Goal: Task Accomplishment & Management: Manage account settings

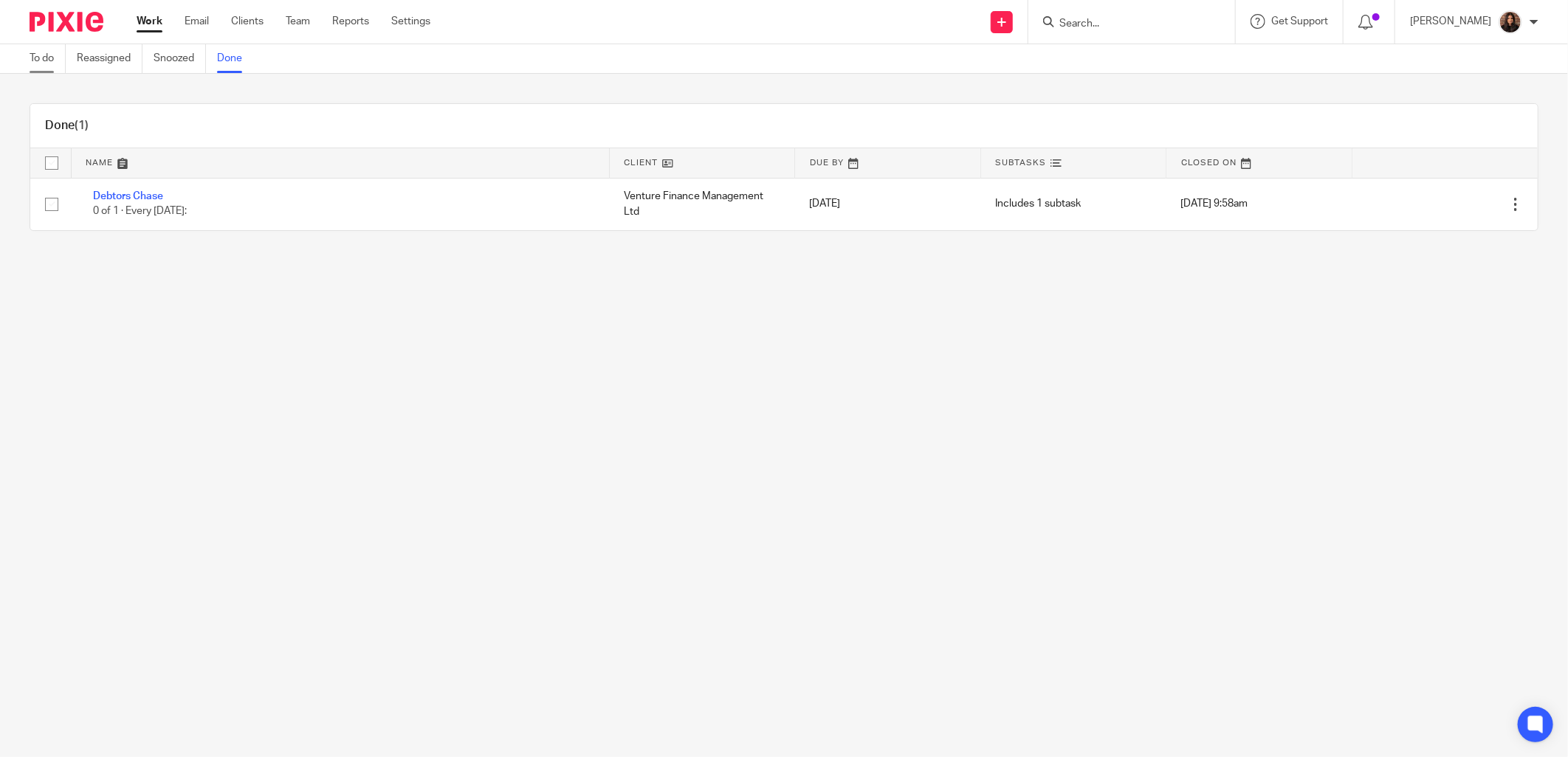
click at [47, 63] on link "To do" at bounding box center [47, 58] width 36 height 29
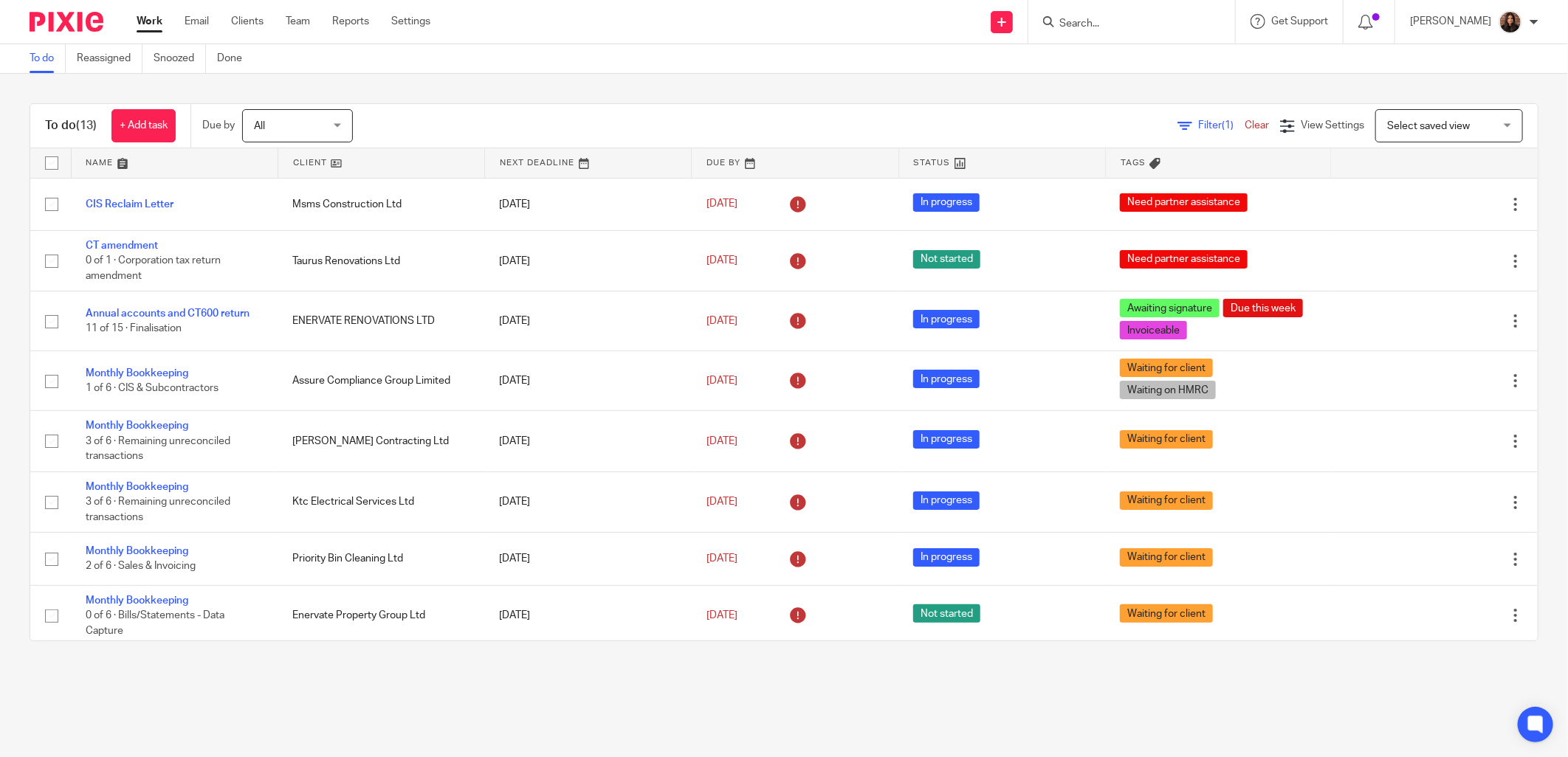
drag, startPoint x: 1076, startPoint y: 12, endPoint x: 1081, endPoint y: 19, distance: 8.6
click at [1076, 13] on form at bounding box center [1137, 22] width 157 height 18
click at [1088, 25] on input "Search" at bounding box center [1125, 24] width 133 height 14
click at [1129, 20] on input "Search" at bounding box center [1125, 24] width 133 height 14
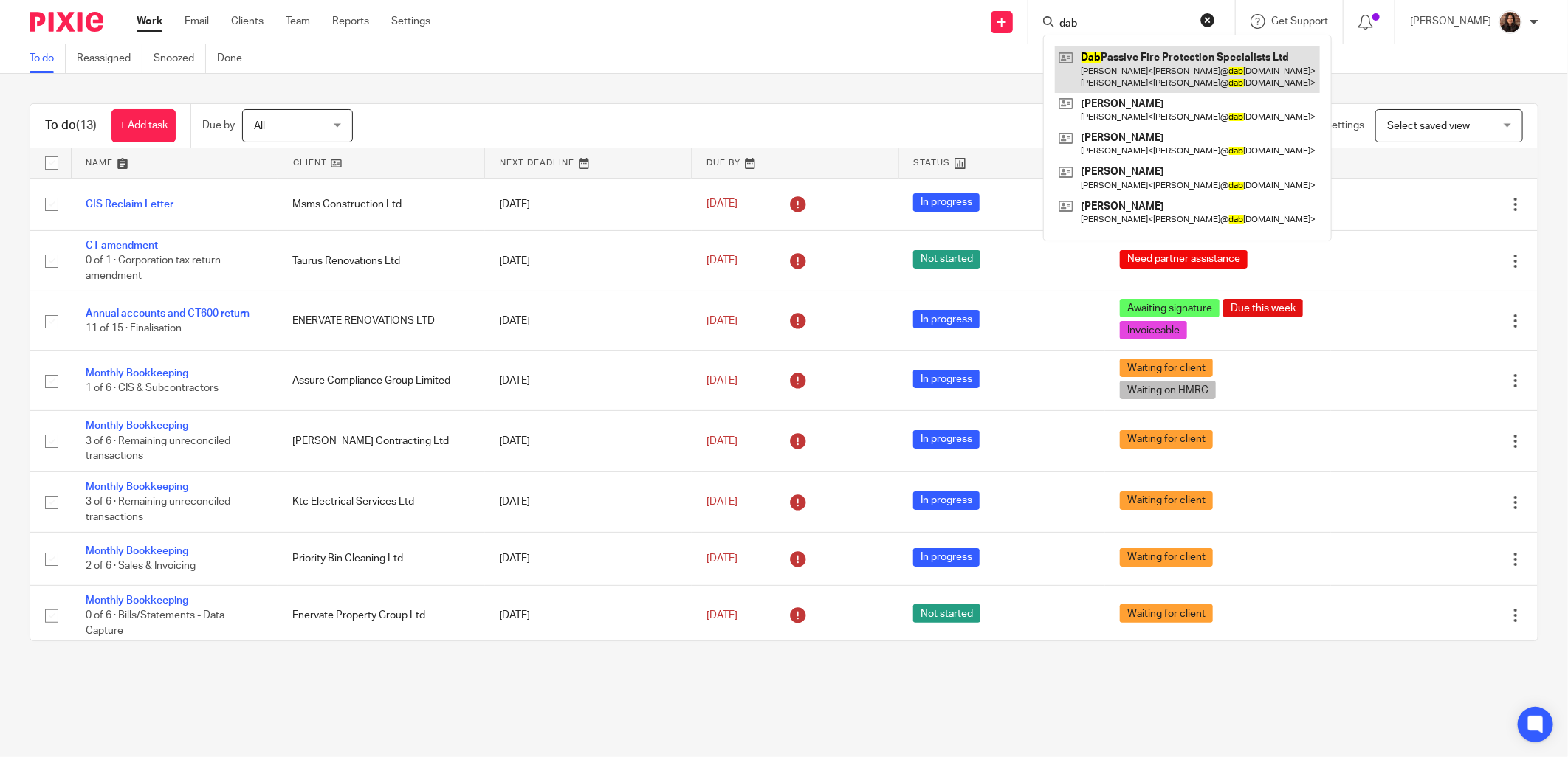
type input "dab"
click at [494, 93] on div "To do (13) + Add task Due by All All Today Tomorrow This week Next week This mo…" at bounding box center [784, 372] width 1568 height 597
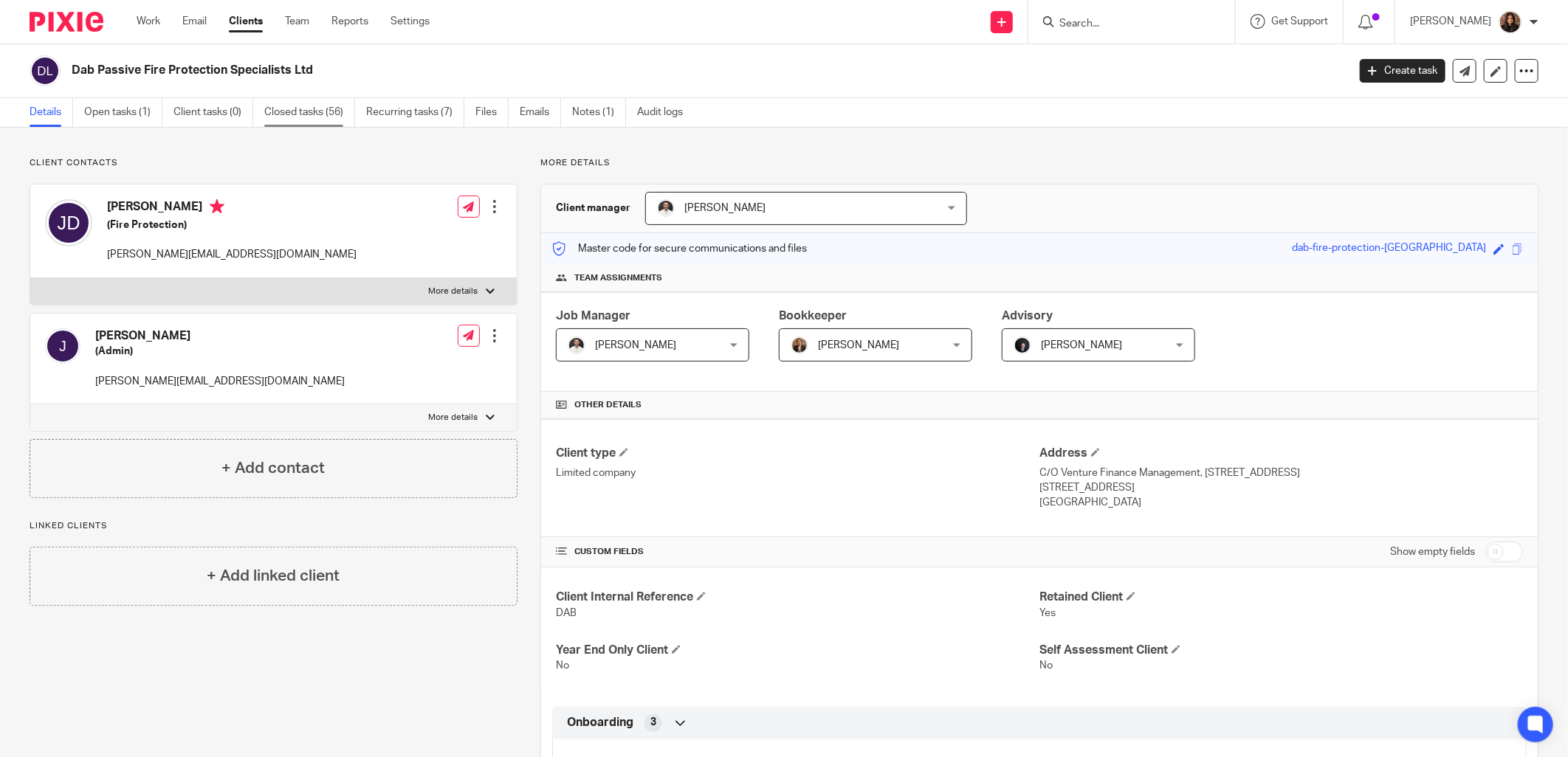
click at [294, 107] on link "Closed tasks (56)" at bounding box center [310, 113] width 91 height 29
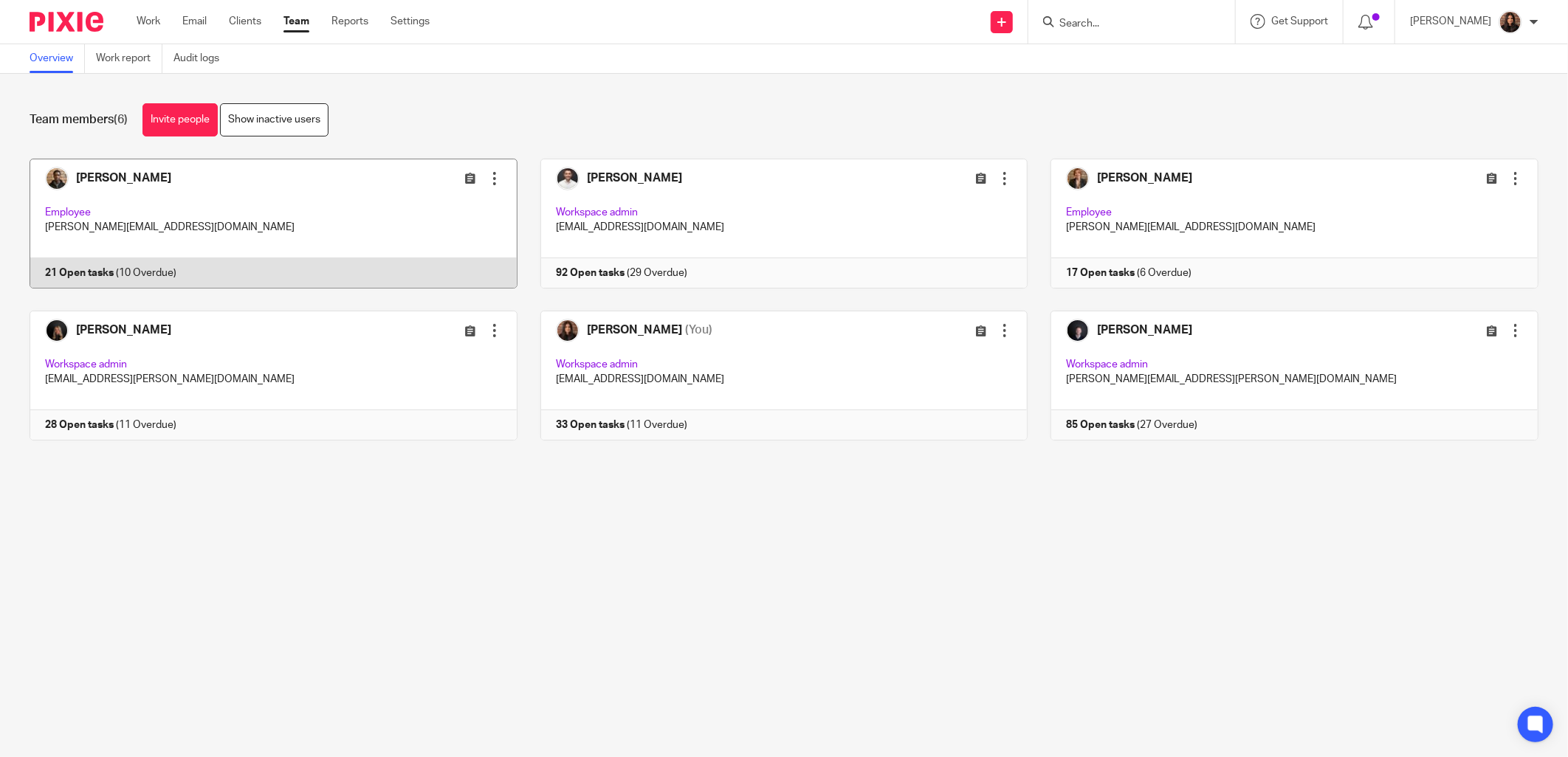
click at [185, 210] on link at bounding box center [262, 224] width 511 height 130
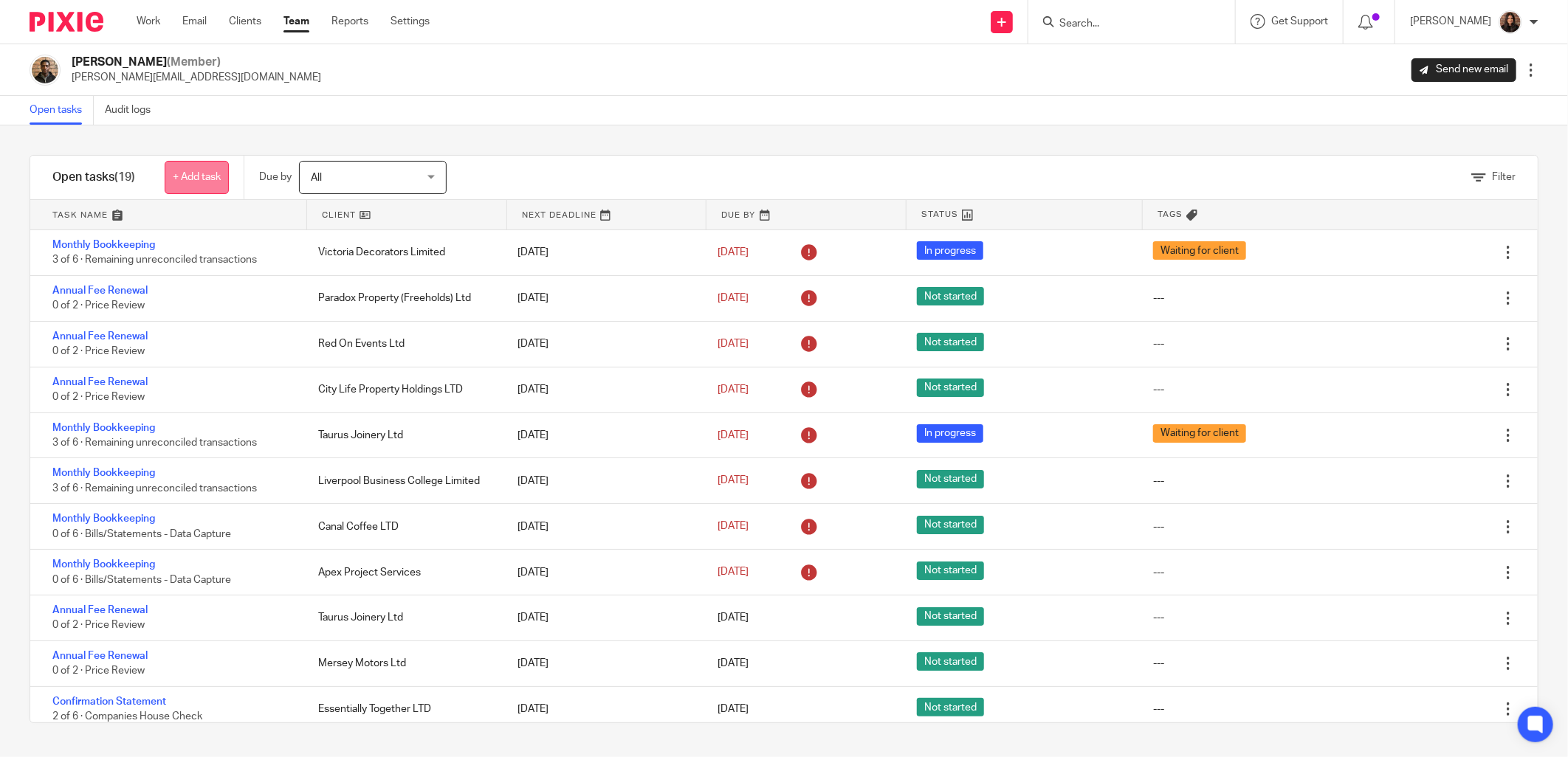
click at [202, 178] on link "+ Add task" at bounding box center [196, 178] width 64 height 34
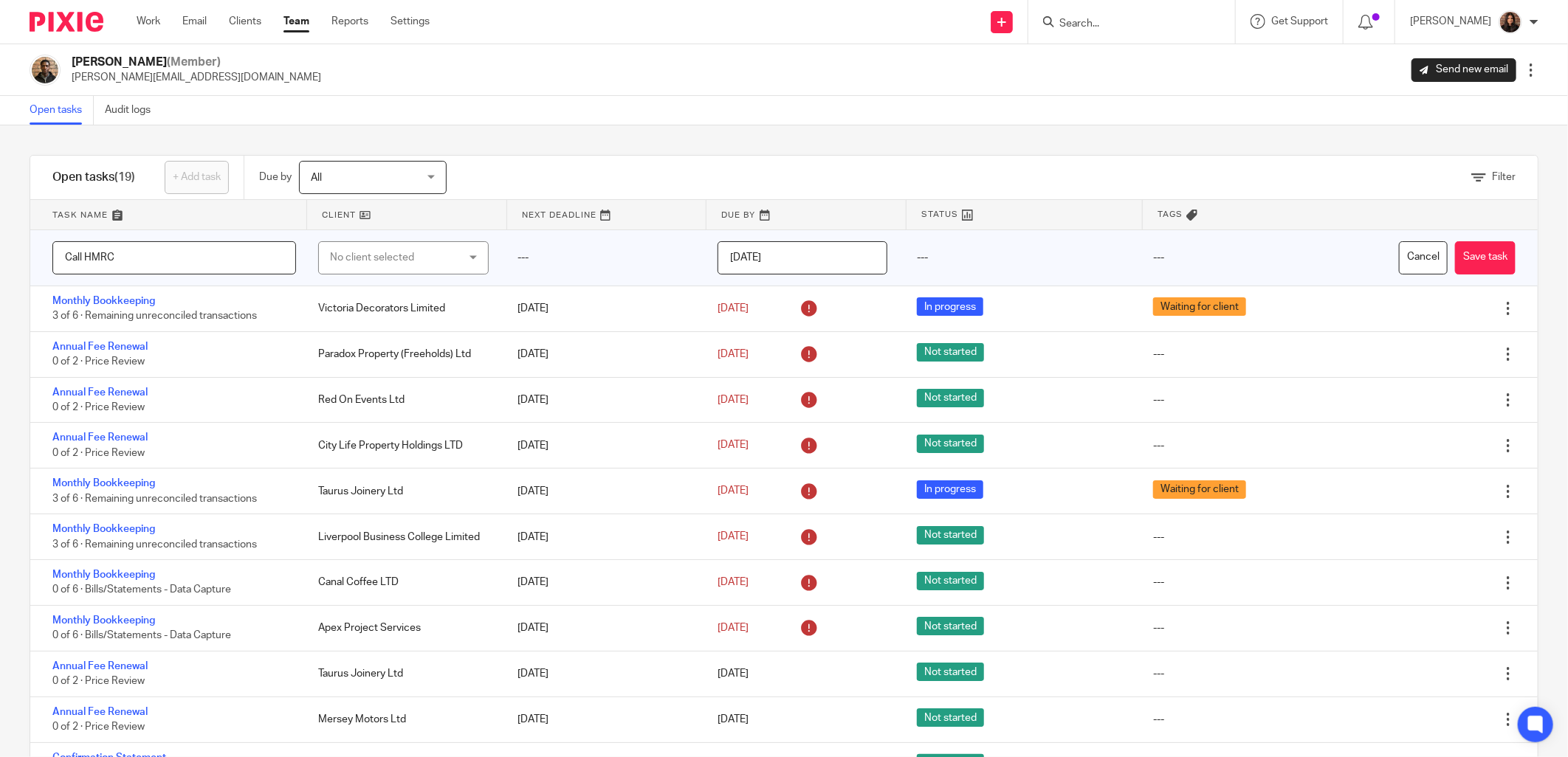
type input "Call HMRC"
click at [400, 260] on div "No client selected" at bounding box center [393, 257] width 126 height 31
type input "redef"
click at [399, 341] on li "Redefine Brand Studio Limited" at bounding box center [397, 332] width 165 height 30
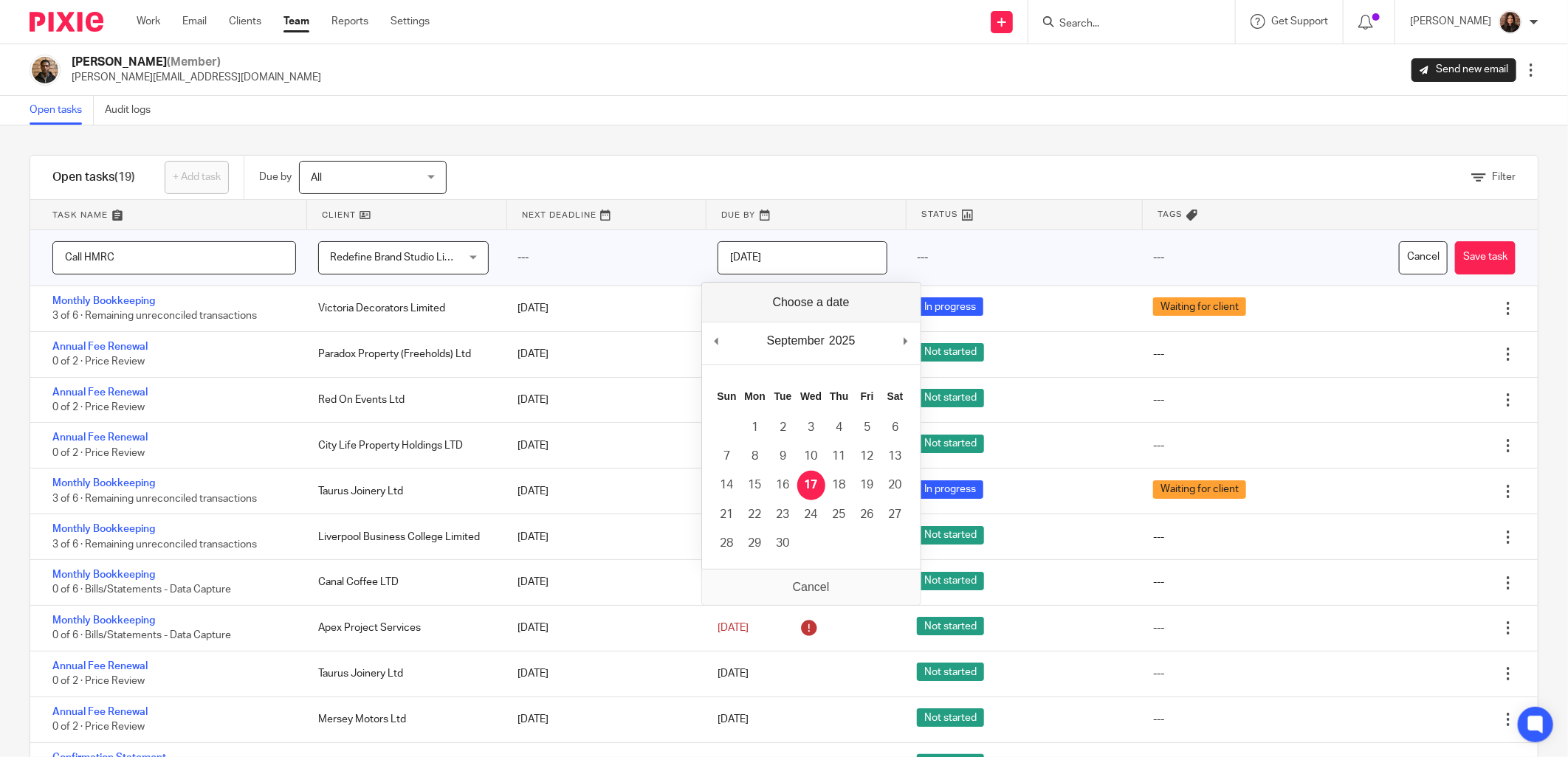
click at [812, 259] on input "[DATE]" at bounding box center [802, 258] width 170 height 34
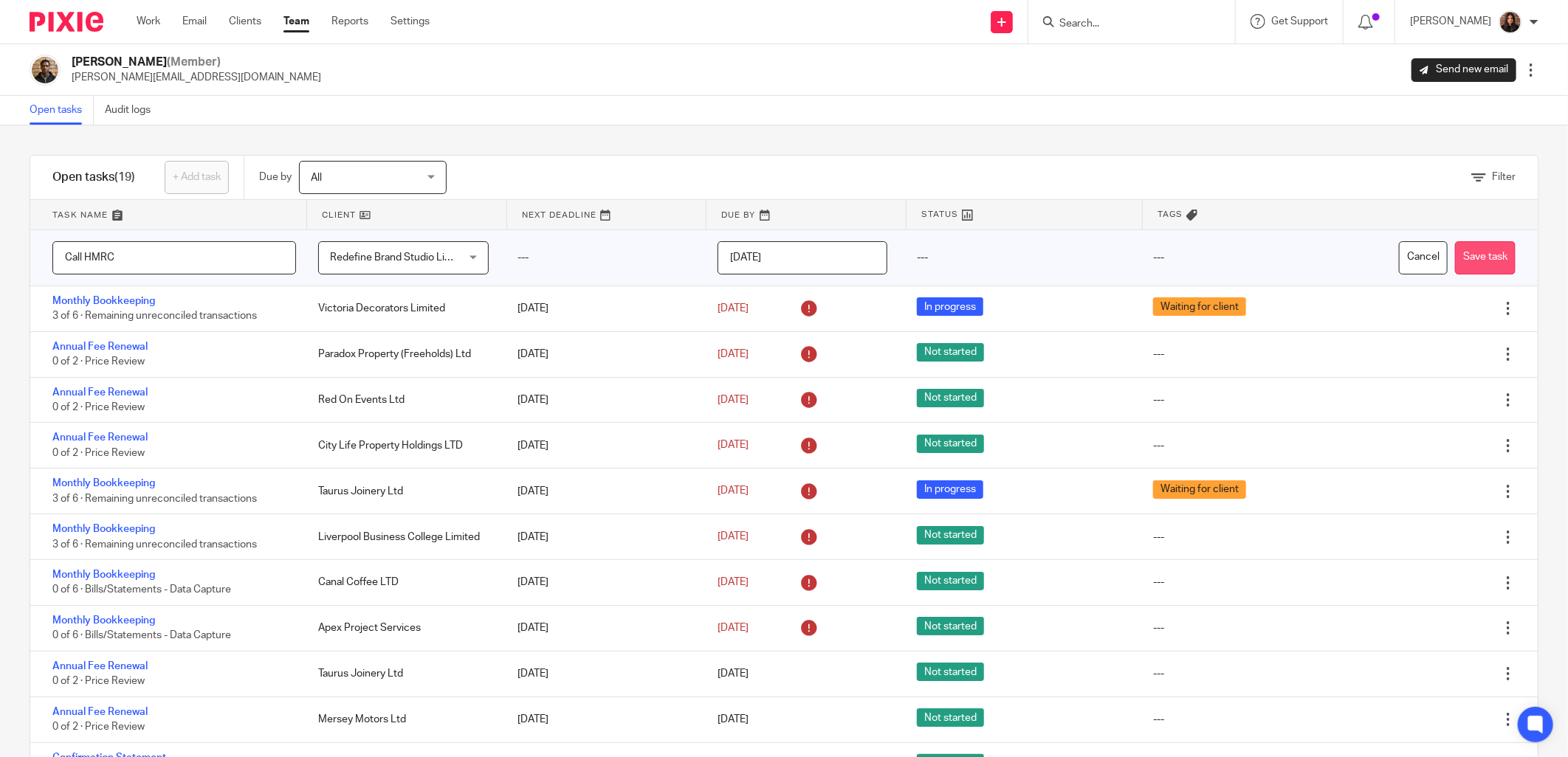
click at [1466, 256] on button "Save task" at bounding box center [1486, 258] width 61 height 34
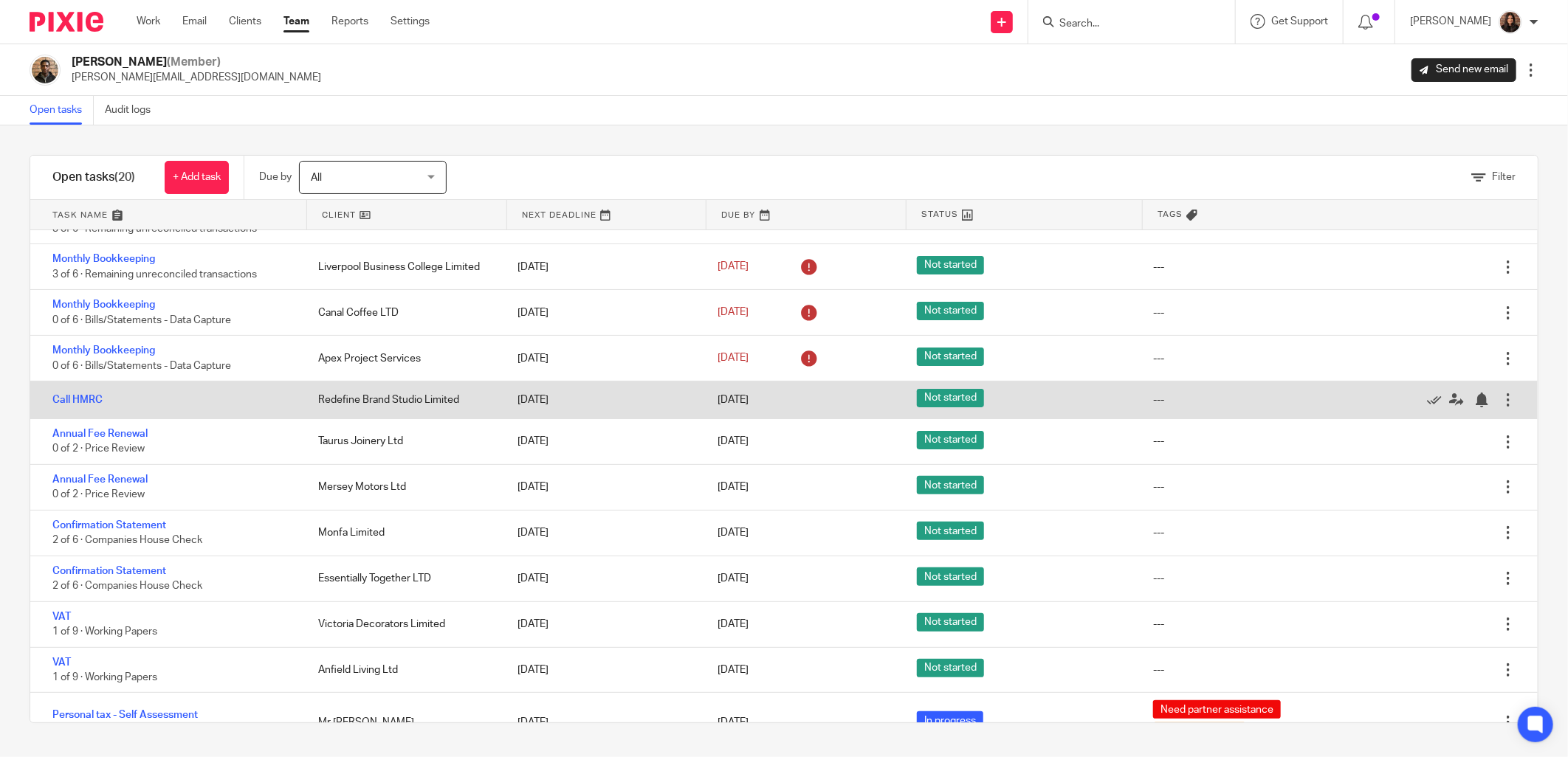
scroll to position [174, 0]
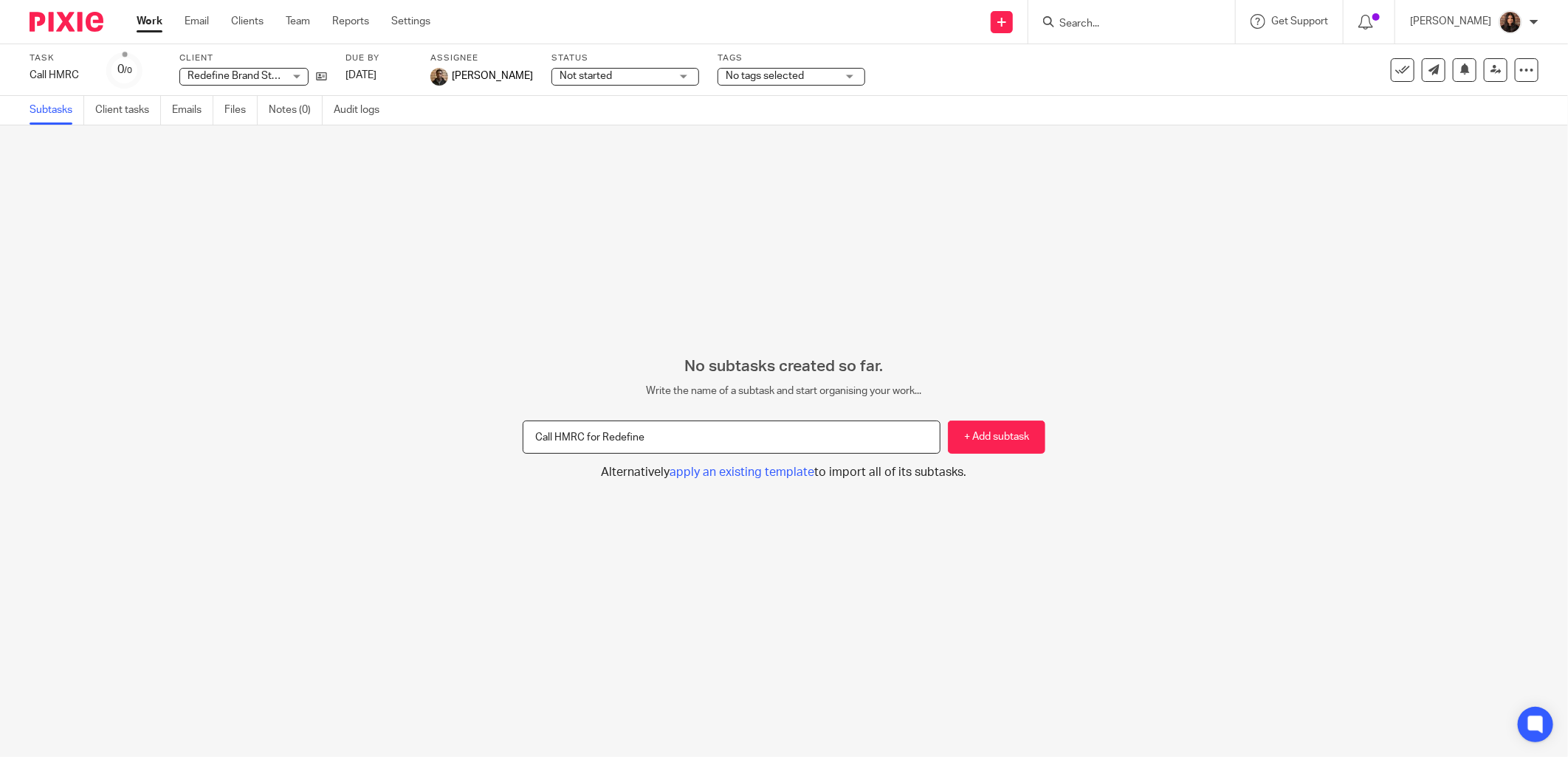
click at [669, 432] on input "Call HMRC for Redefine" at bounding box center [731, 438] width 418 height 34
type input "Call HMRC for Redefine VAT"
click at [955, 441] on button "+ Add subtask" at bounding box center [997, 438] width 97 height 34
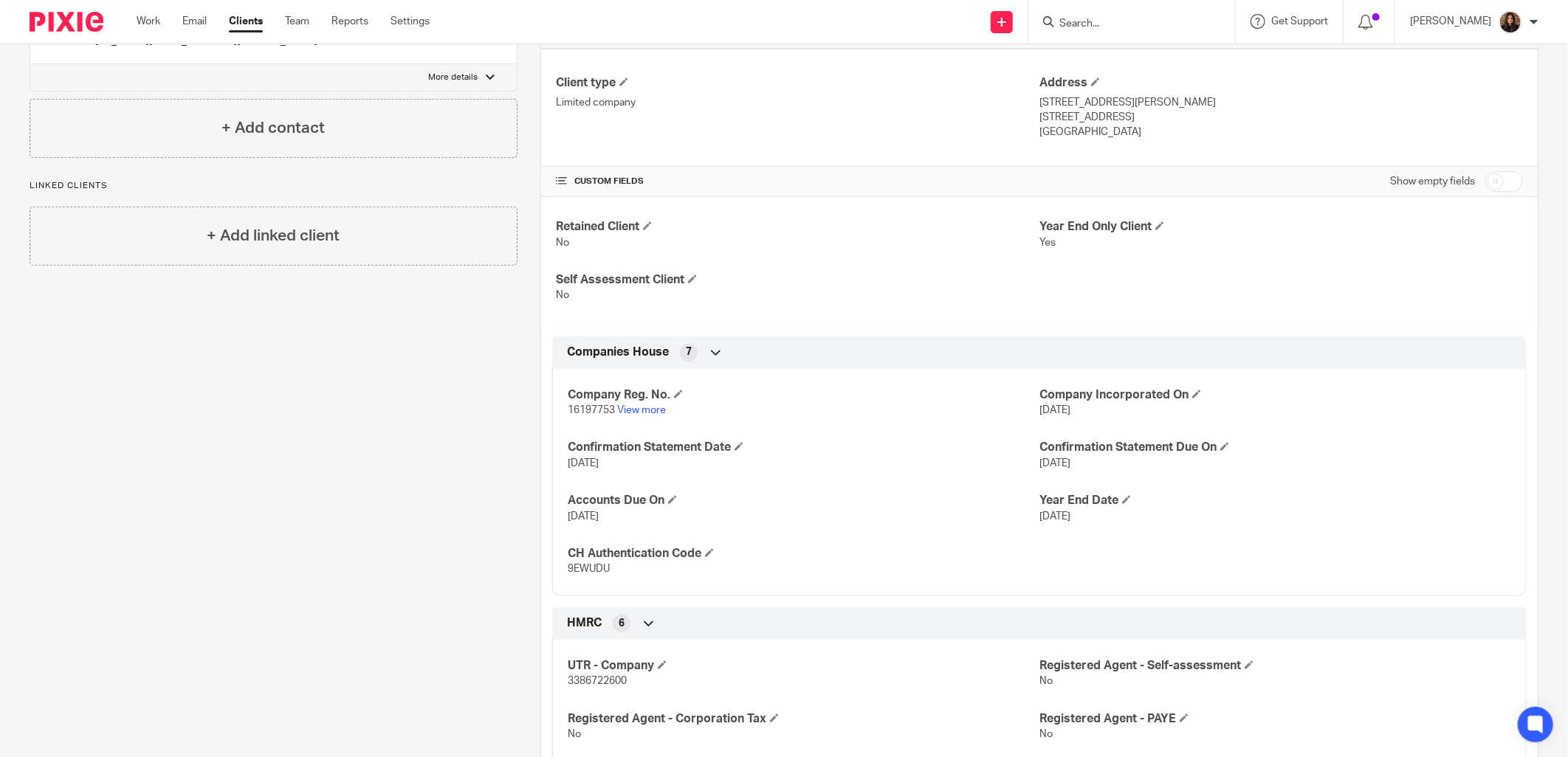
scroll to position [410, 0]
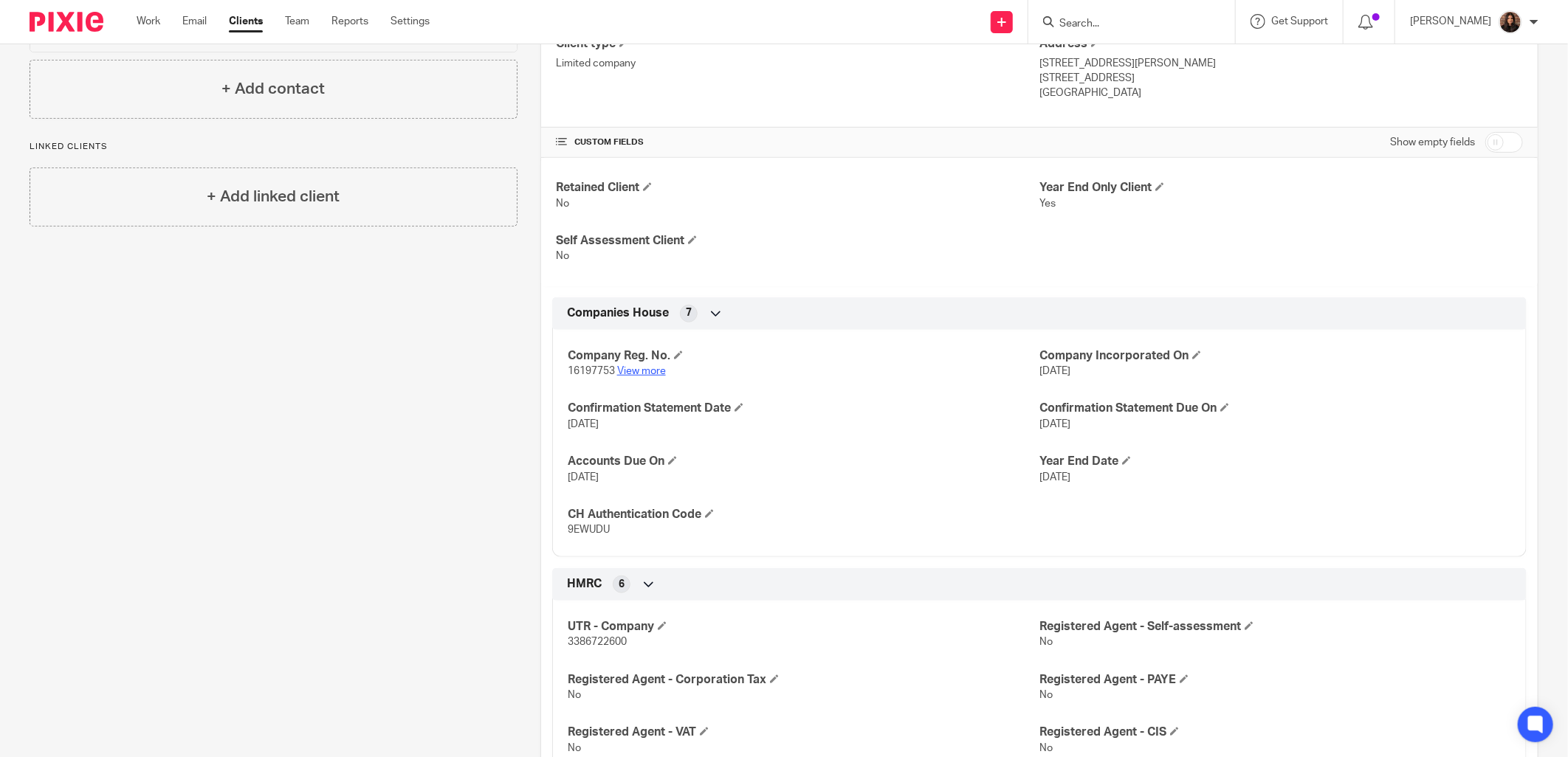
click at [652, 373] on link "View more" at bounding box center [641, 371] width 49 height 10
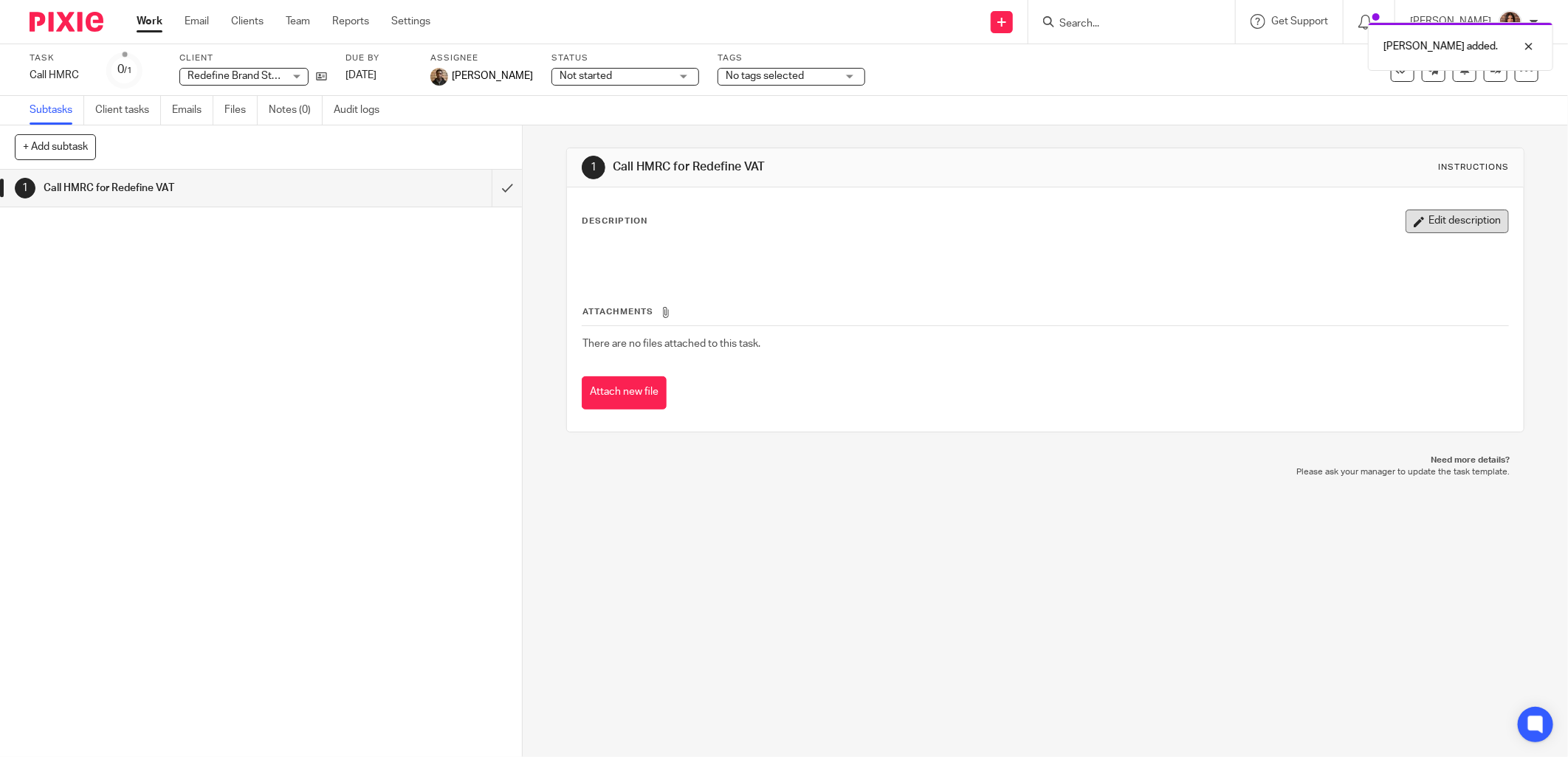
click at [1451, 219] on button "Edit description" at bounding box center [1457, 222] width 103 height 24
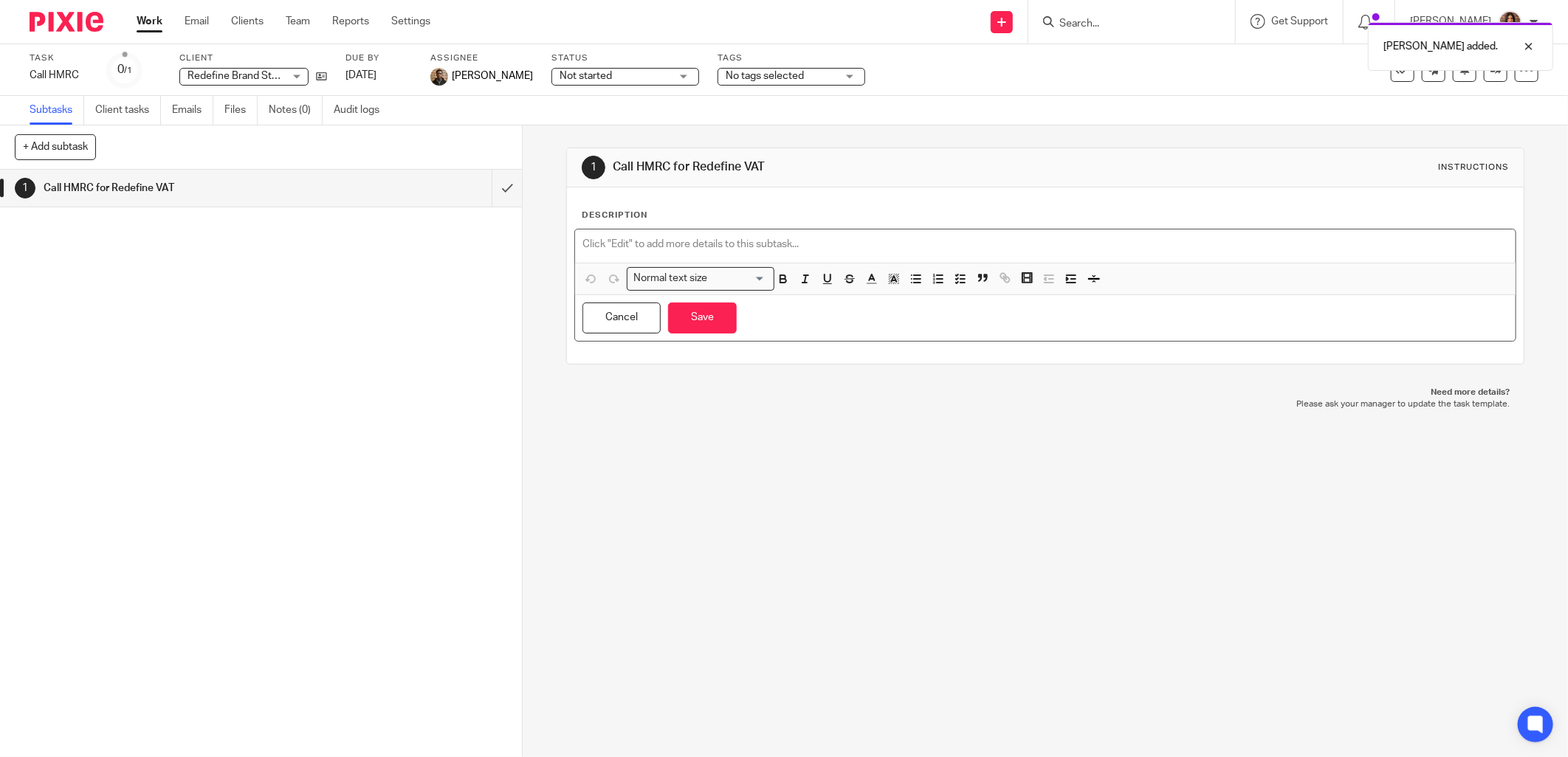
click at [649, 240] on p at bounding box center [1045, 244] width 926 height 14
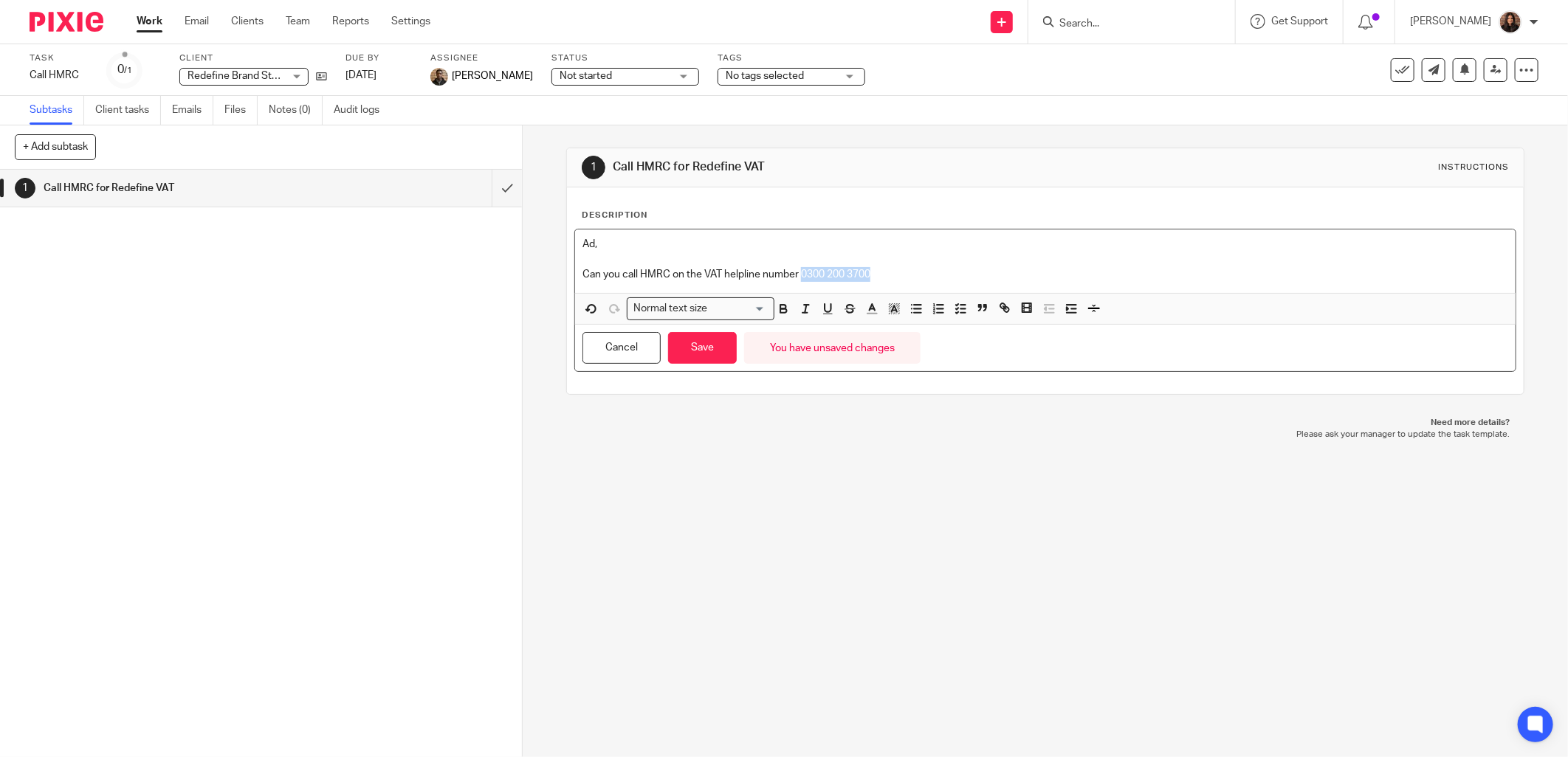
drag, startPoint x: 883, startPoint y: 271, endPoint x: 798, endPoint y: 274, distance: 85.1
click at [798, 274] on p "Can you call HMRC on the VAT helpline number 0300 200 3700" at bounding box center [1045, 275] width 926 height 14
click at [780, 307] on icon "button" at bounding box center [783, 308] width 14 height 14
click at [883, 279] on p "Can you call HMRC on the VAT helpline number 0300 200 3700" at bounding box center [1045, 275] width 926 height 14
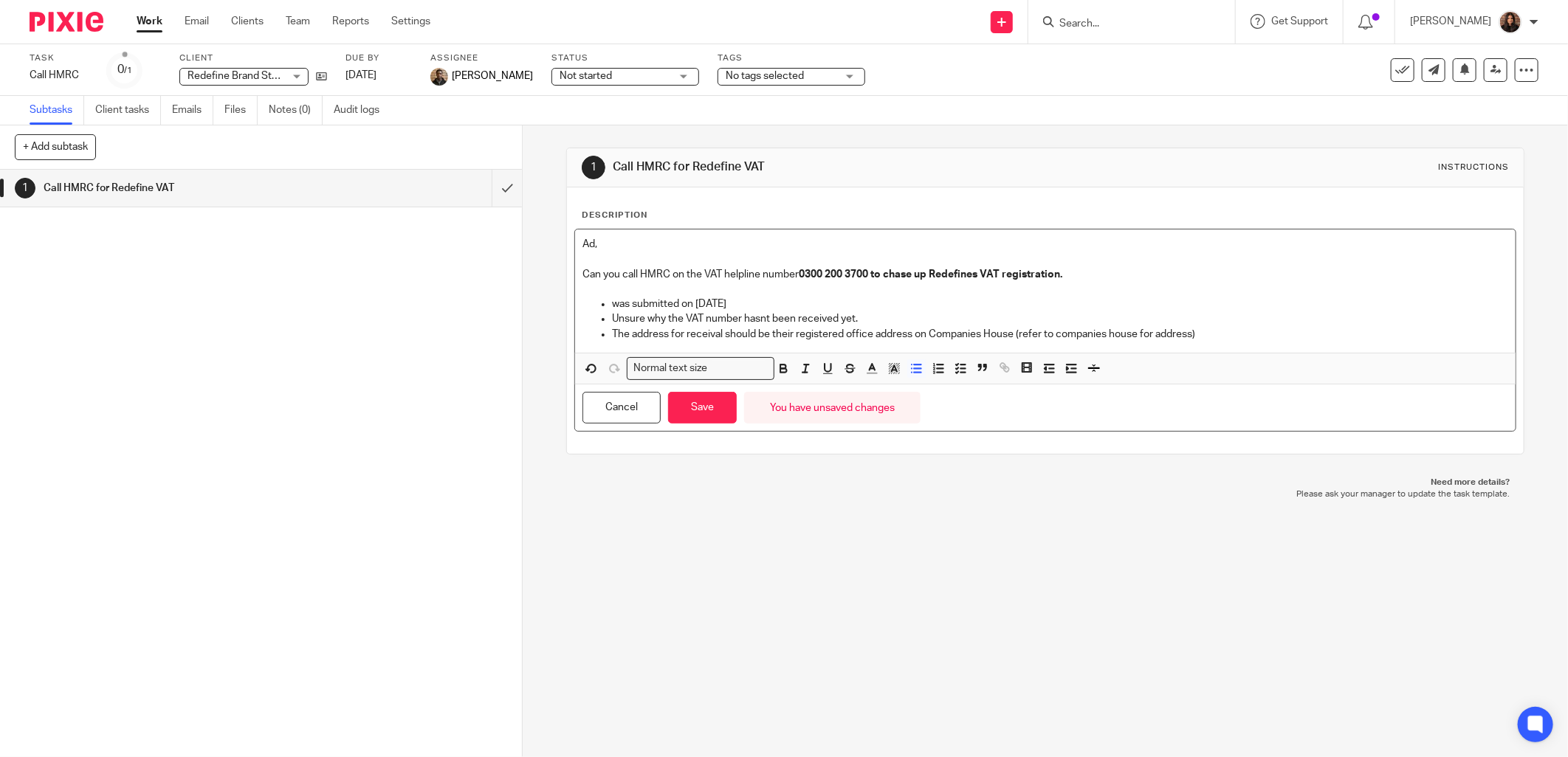
click at [1214, 325] on p "Unsure why the VAT number hasnt been received yet." at bounding box center [1060, 319] width 896 height 14
click at [855, 317] on p "Unsure why the VAT number hasn't been received yet." at bounding box center [1060, 319] width 896 height 14
click at [759, 301] on p "was submitted on 23/06/2025" at bounding box center [1060, 304] width 896 height 14
drag, startPoint x: 1074, startPoint y: 275, endPoint x: 870, endPoint y: 277, distance: 204.0
click at [870, 277] on p "Can you call HMRC on the VAT helpline number 0300 200 3700 to chase up Redefine…" at bounding box center [1045, 275] width 926 height 14
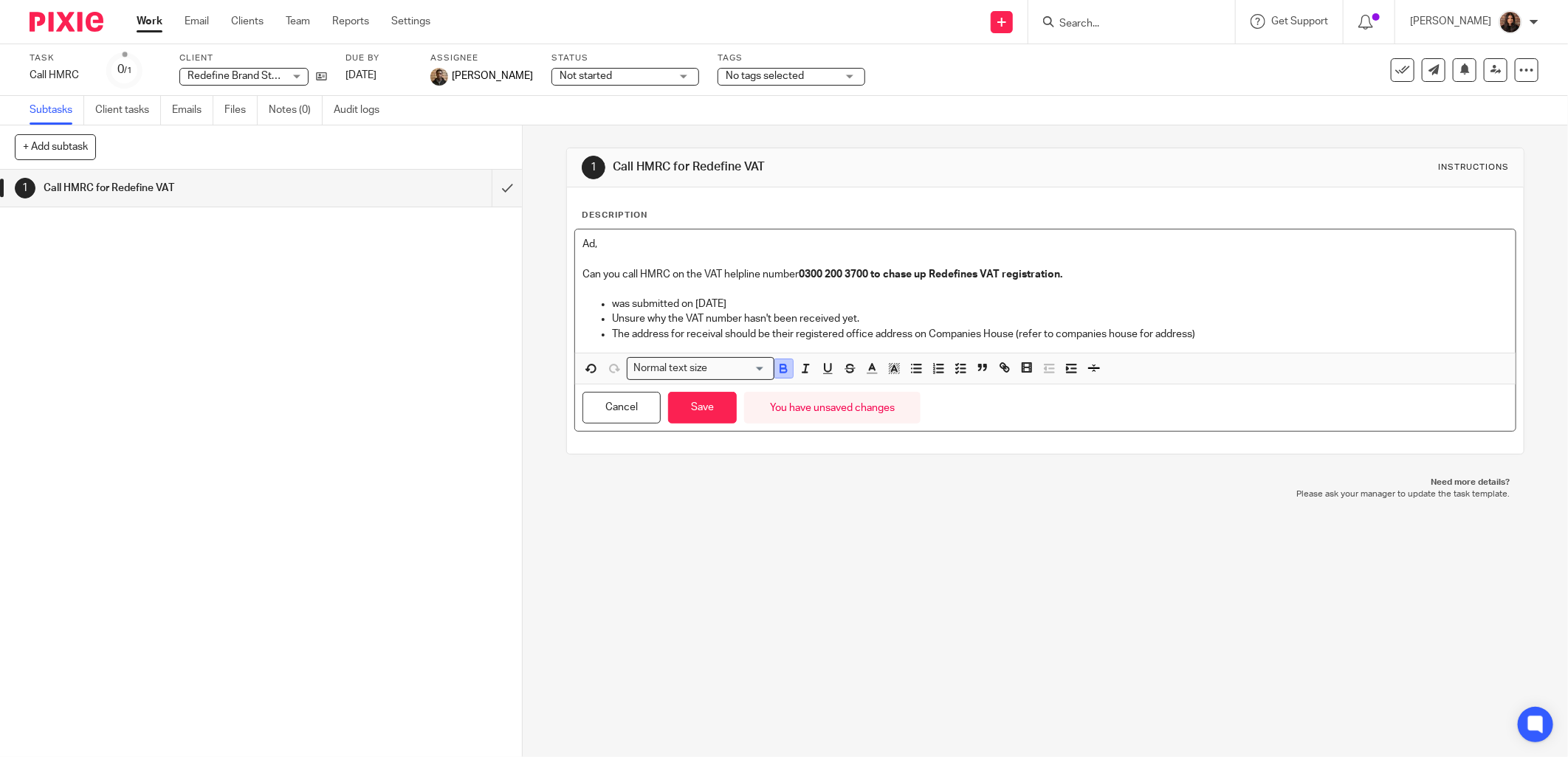
click at [785, 366] on icon "button" at bounding box center [783, 368] width 14 height 14
click at [843, 327] on p "The address for receival should be their registered office address on Companies…" at bounding box center [1060, 334] width 896 height 14
click at [630, 275] on p "Can you call HMRC on the VAT helpline number 0300 200 3700 to chase up Redefine…" at bounding box center [1045, 275] width 926 height 14
click at [764, 301] on p "was submitted on 23/06/2025" at bounding box center [1060, 304] width 896 height 14
drag, startPoint x: 1052, startPoint y: 269, endPoint x: 1090, endPoint y: 269, distance: 38.0
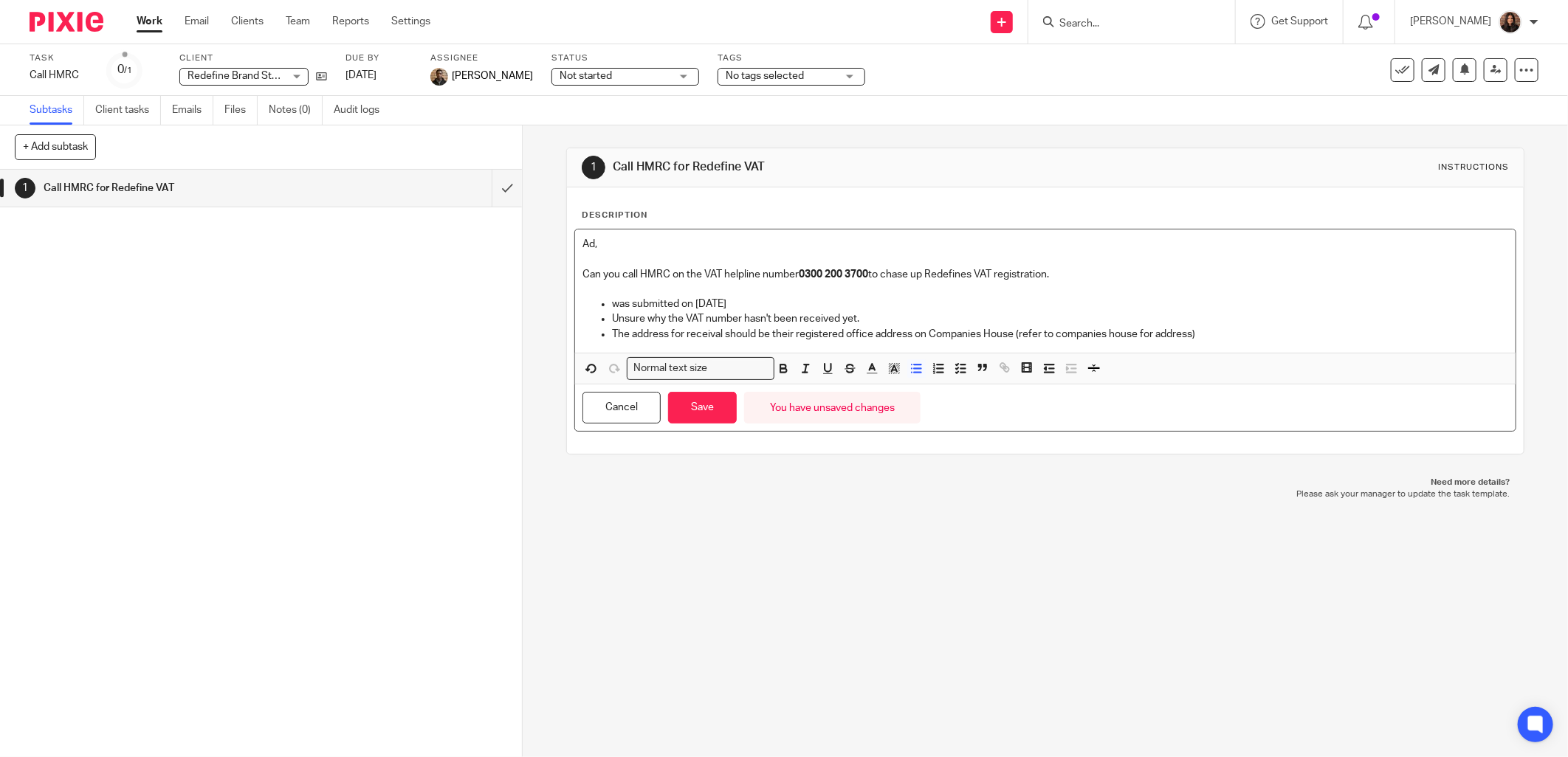
click at [1052, 268] on p "Can you call HMRC on the VAT helpline number 0300 200 3700 to chase up Redefine…" at bounding box center [1045, 275] width 926 height 14
click at [750, 299] on p "was submitted on 23/06/2025" at bounding box center [1060, 304] width 896 height 14
click at [863, 320] on p "Unsure why the VAT number hasn't been received yet." at bounding box center [1060, 319] width 896 height 14
click at [1206, 336] on p "The address for receival should be their registered office address on Companies…" at bounding box center [1060, 334] width 896 height 14
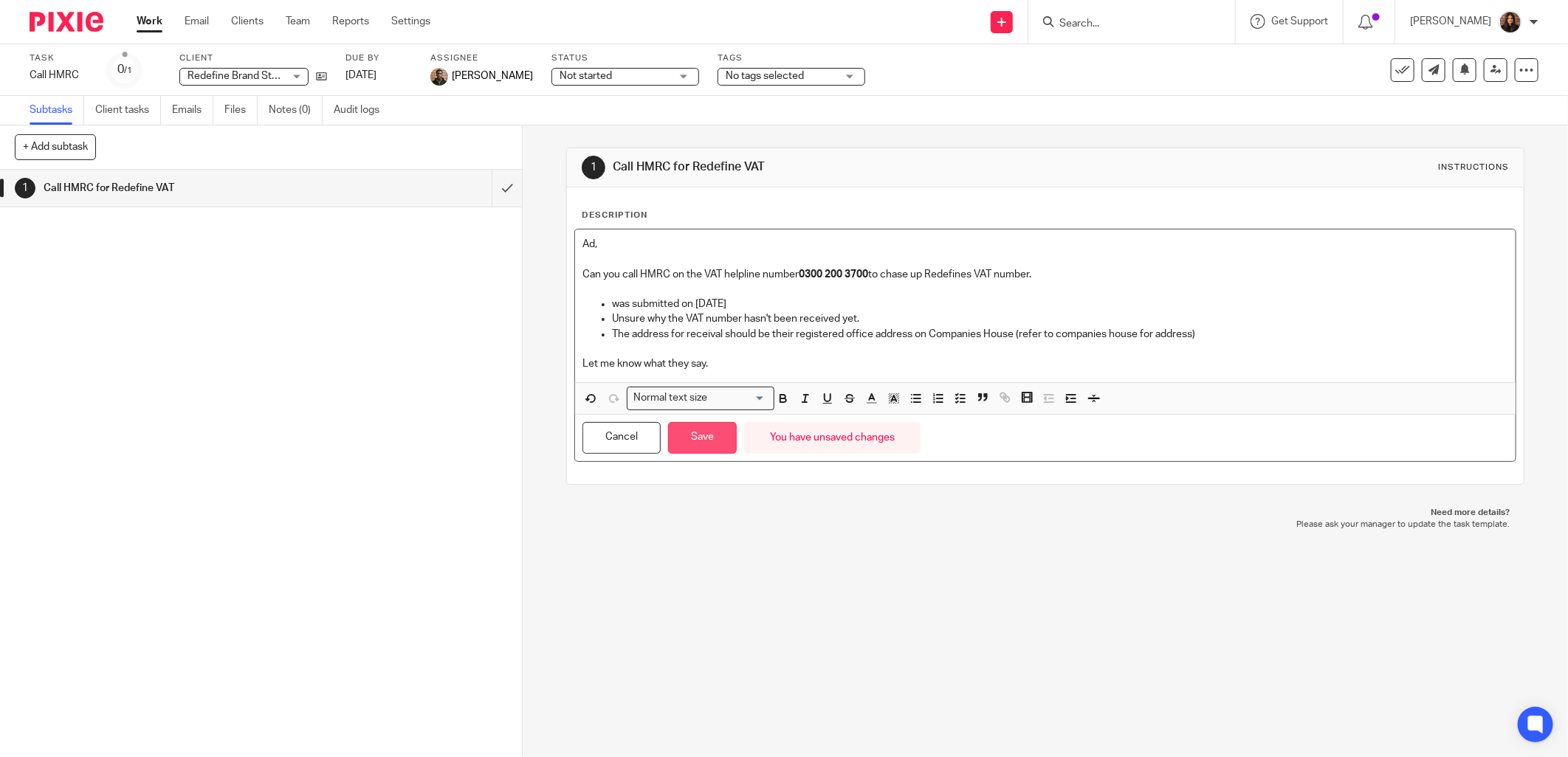
click at [713, 448] on button "Save" at bounding box center [703, 438] width 69 height 32
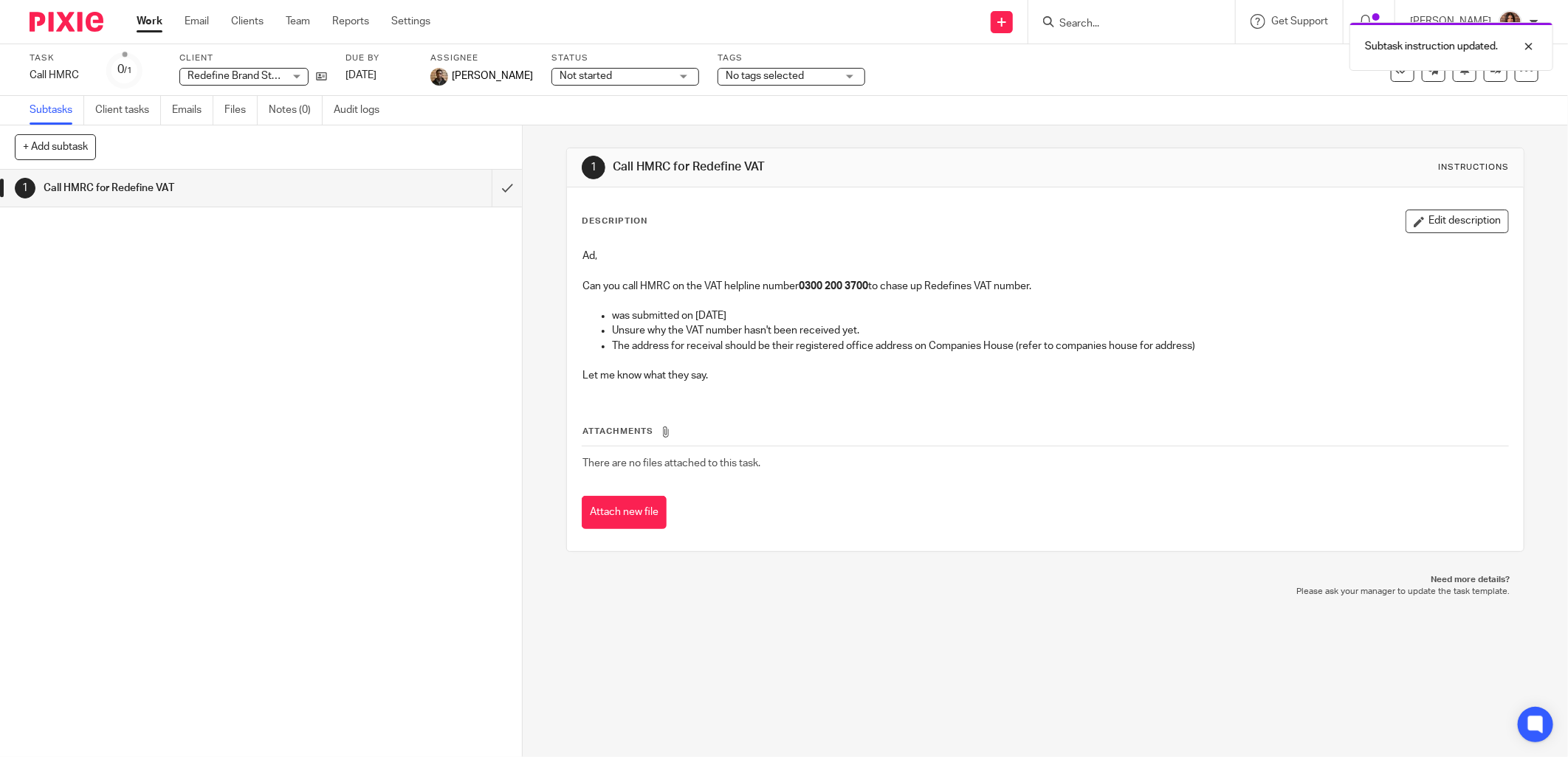
drag, startPoint x: 574, startPoint y: 254, endPoint x: 732, endPoint y: 382, distance: 203.3
click at [732, 382] on div "Ad, Can you call HMRC on the VAT helpline number 0300 200 3700 to chase up Rede…" at bounding box center [1046, 317] width 941 height 153
drag, startPoint x: 732, startPoint y: 382, endPoint x: 692, endPoint y: 340, distance: 58.0
copy div "Ad, Can you call HMRC on the VAT helpline number 0300 200 3700 to chase up Rede…"
click at [1068, 234] on div "Description Edit description Ad, Can you call HMRC on the VAT helpline number 0…" at bounding box center [1045, 303] width 927 height 185
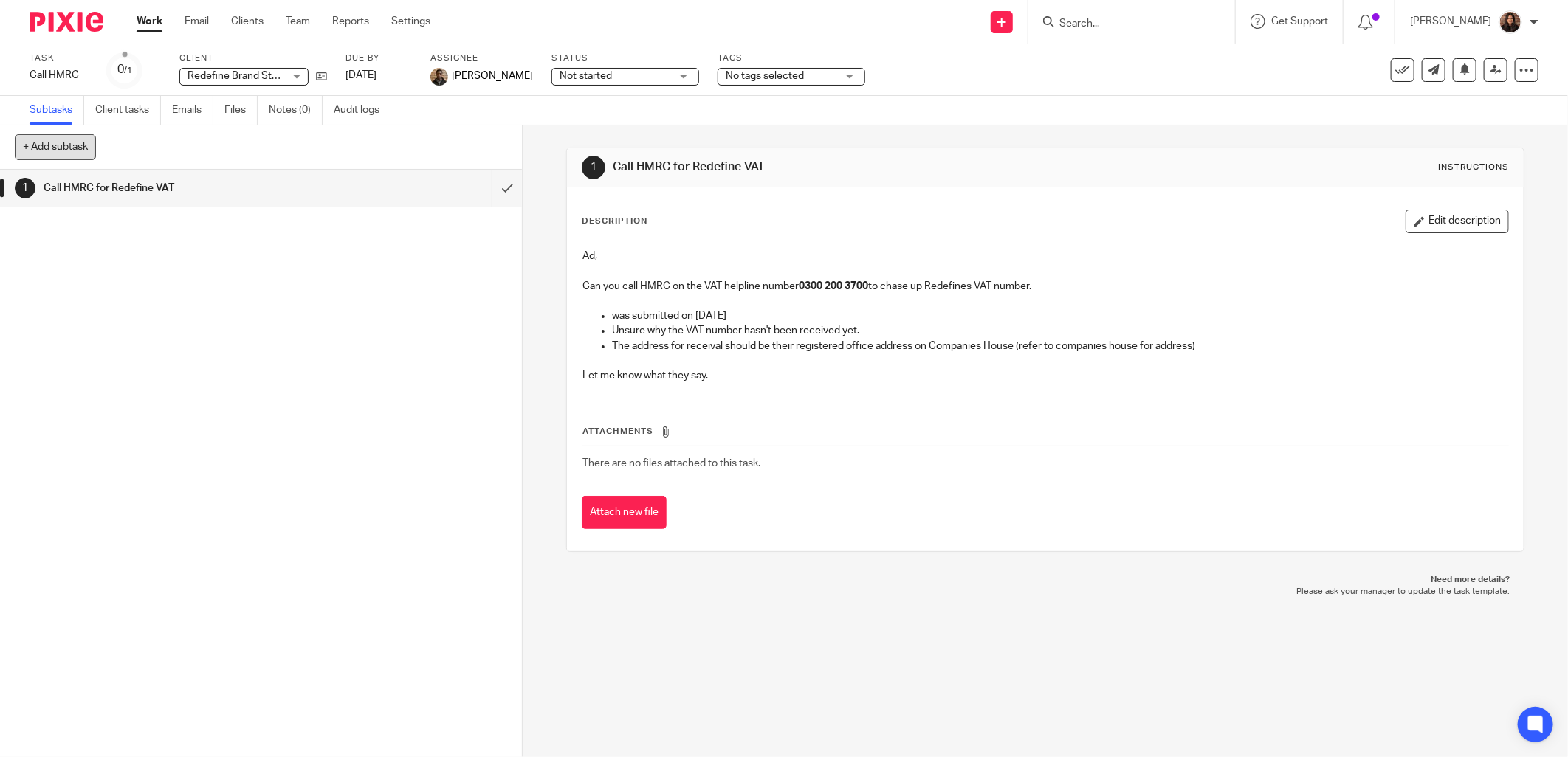
click at [63, 141] on button "+ Add subtask" at bounding box center [55, 146] width 81 height 25
type input "Call HMRC for Redefine PAYE"
click at [474, 152] on p "+ Add" at bounding box center [486, 147] width 43 height 25
click at [168, 220] on h1 "Call HMRC for Redefine PAYE" at bounding box center [189, 226] width 289 height 22
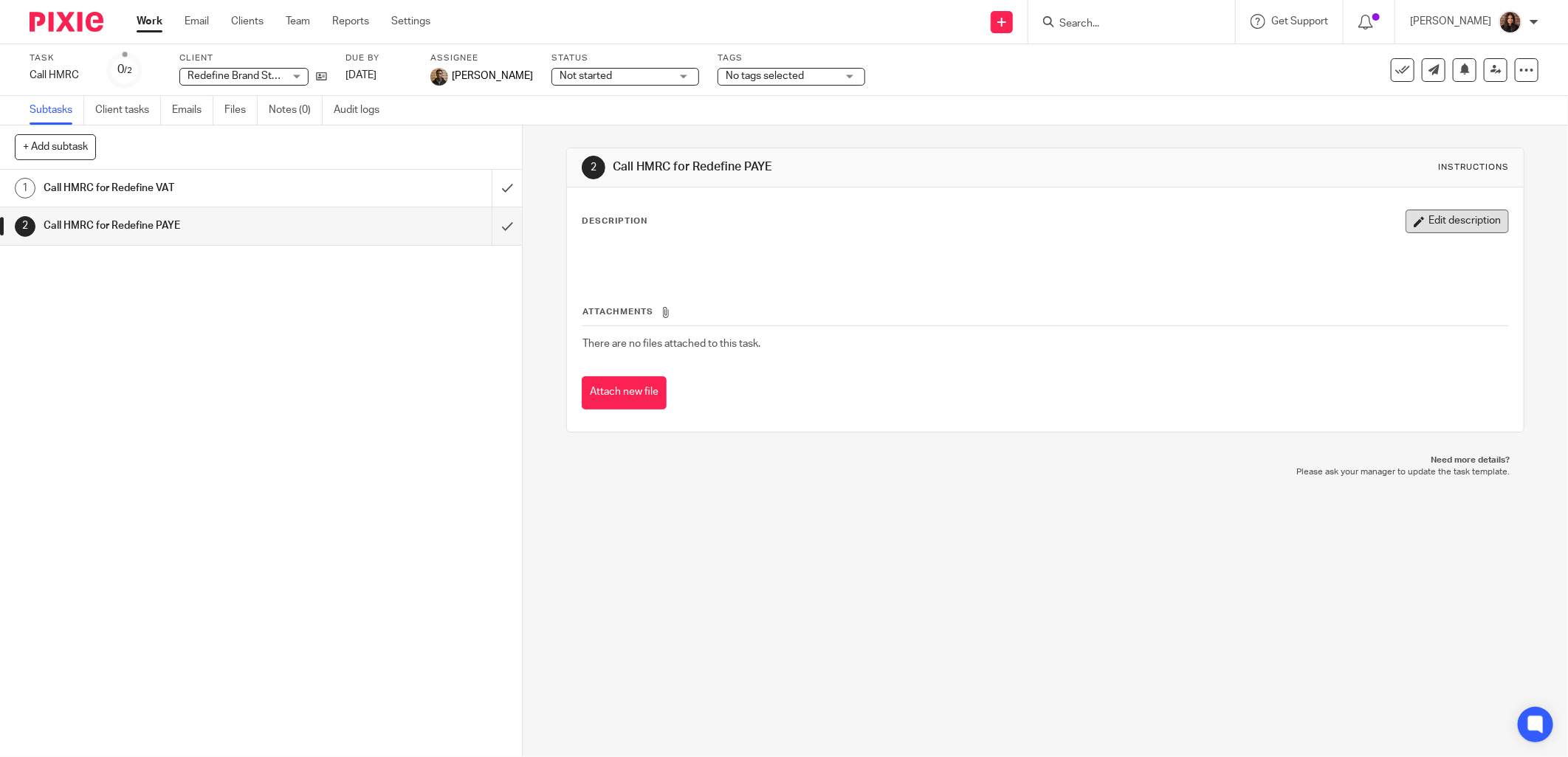
click at [1418, 220] on button "Edit description" at bounding box center [1457, 222] width 103 height 24
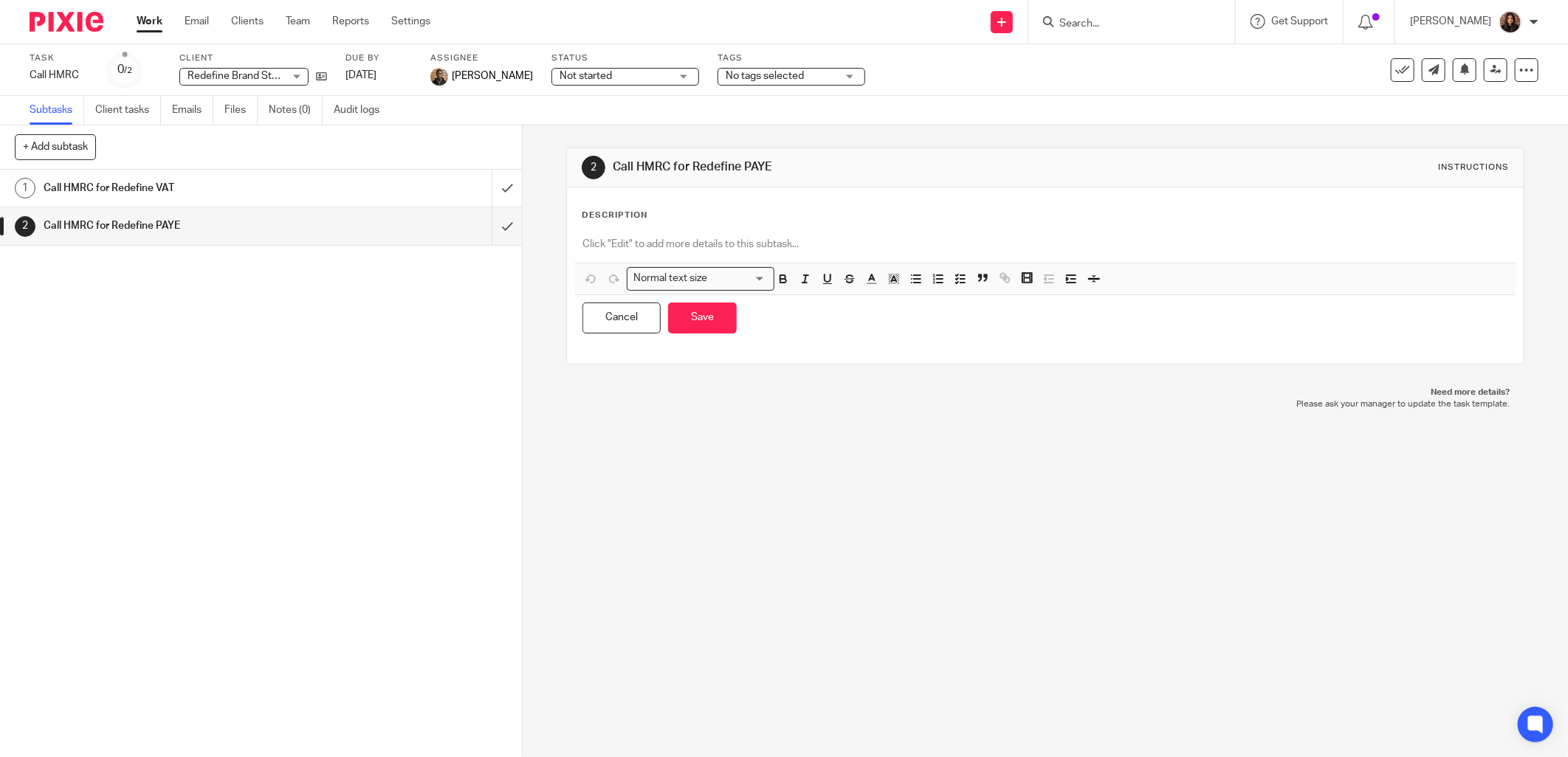
click at [600, 248] on p at bounding box center [1045, 244] width 926 height 14
paste div
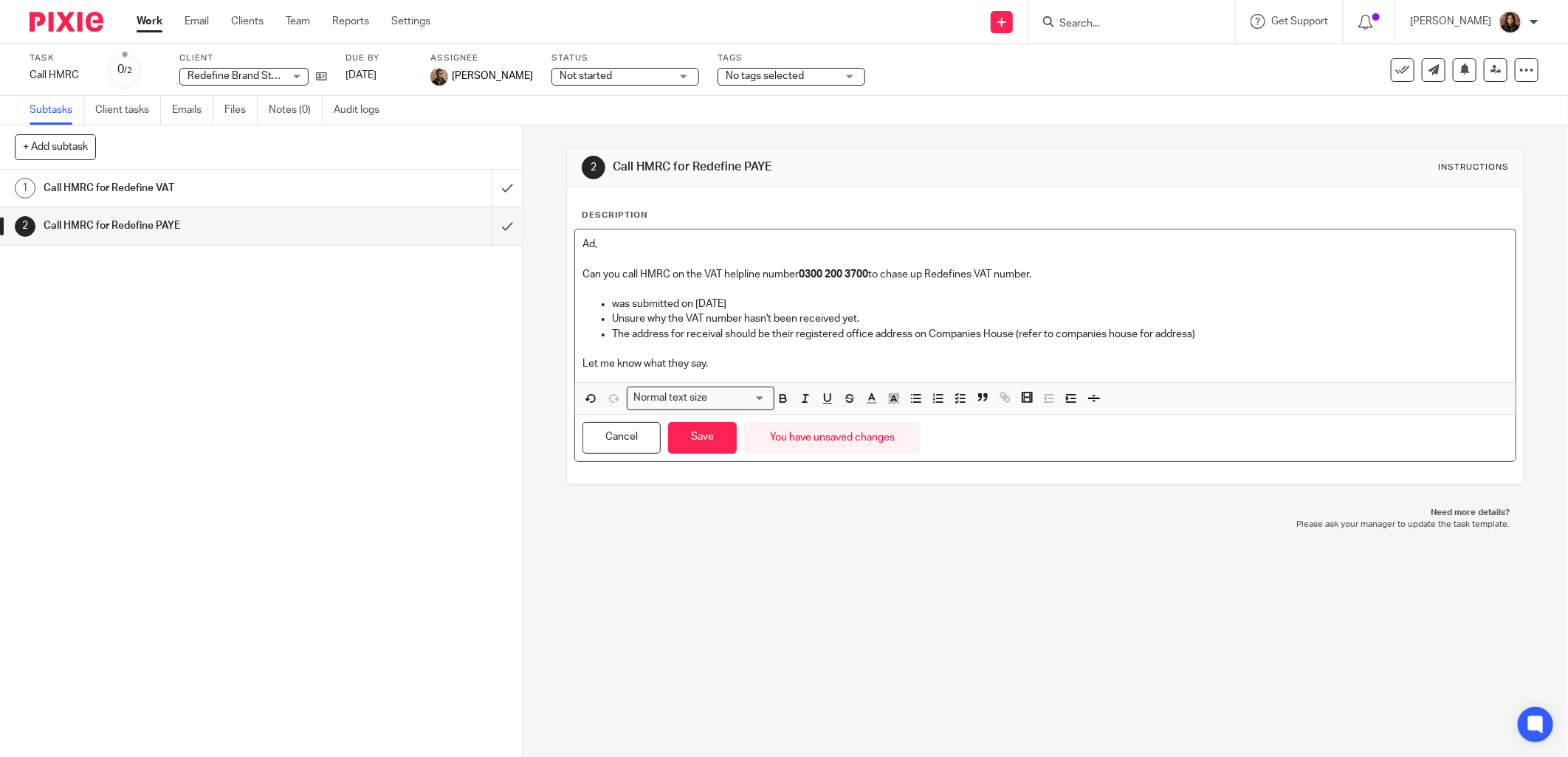
click at [718, 275] on p "Can you call HMRC on the VAT helpline number 0300 200 3700 to chase up Redefine…" at bounding box center [1045, 275] width 926 height 14
click at [724, 274] on p "Can you call HMRC on the PAYE0300 200 3200 helpline number 0300 200 3700 to cha…" at bounding box center [1045, 275] width 926 height 14
drag, startPoint x: 795, startPoint y: 271, endPoint x: 727, endPoint y: 271, distance: 68.0
click at [727, 271] on p "Can you call HMRC on the PAYE 0300 200 3200 helpline number 0300 200 3700 to ch…" at bounding box center [1045, 275] width 926 height 14
click at [776, 398] on icon "button" at bounding box center [783, 398] width 14 height 14
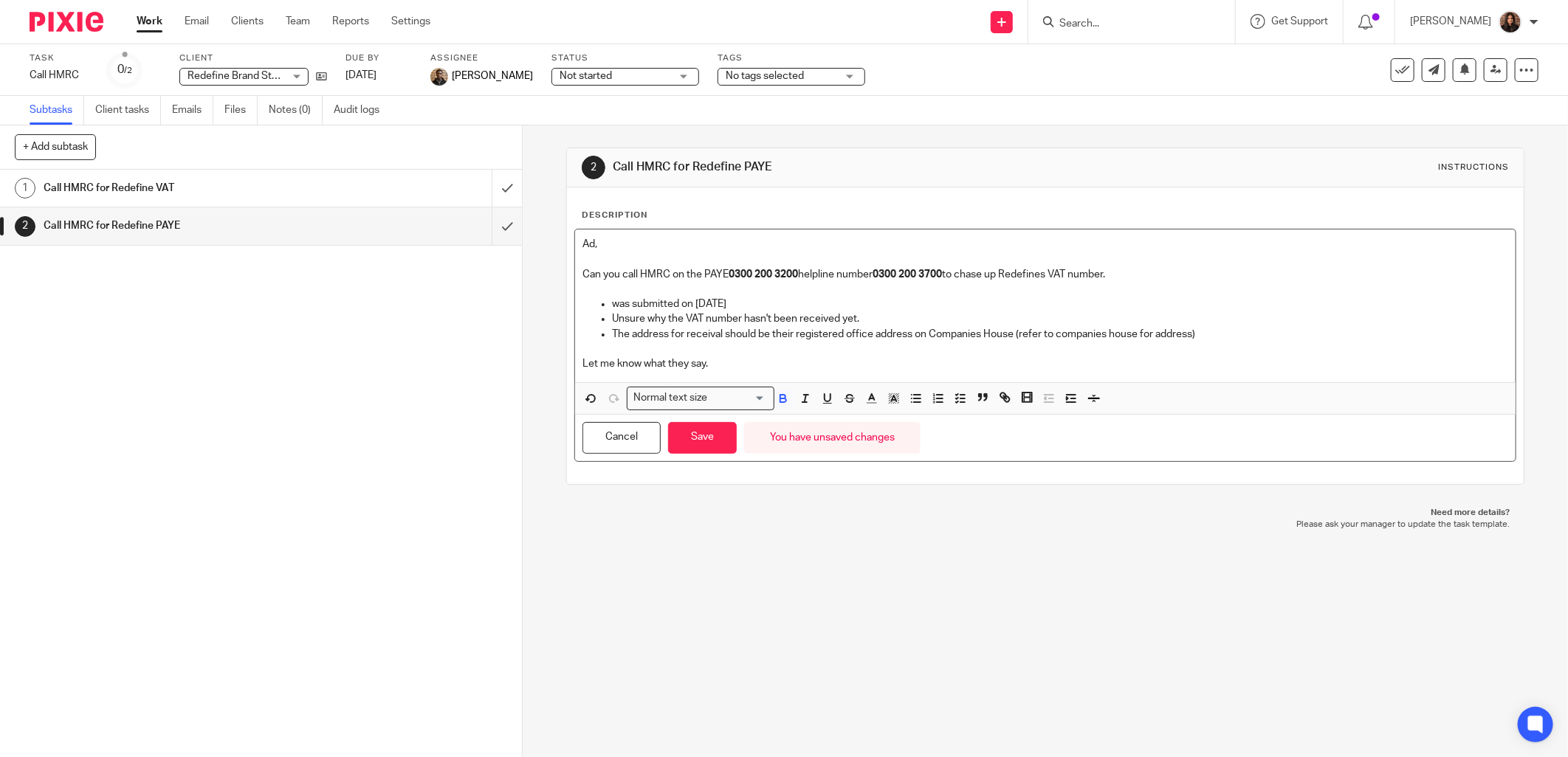
click at [824, 299] on p "was submitted on 23/06/2025" at bounding box center [1060, 304] width 896 height 14
drag, startPoint x: 948, startPoint y: 273, endPoint x: 795, endPoint y: 273, distance: 153.0
click at [795, 273] on p "Can you call HMRC on the PAYE 0300 200 3200 helpline number 0300 200 3700 to ch…" at bounding box center [1045, 275] width 926 height 14
click at [925, 277] on p "Can you call HMRC on the PAYE 0300 200 3200 to chase up Redefines VAT number." at bounding box center [1045, 275] width 926 height 14
click at [1013, 274] on p "Can you call HMRC on the PAYE 0300 200 3200 to chase up Redefines PAYE referenc…" at bounding box center [1045, 275] width 926 height 14
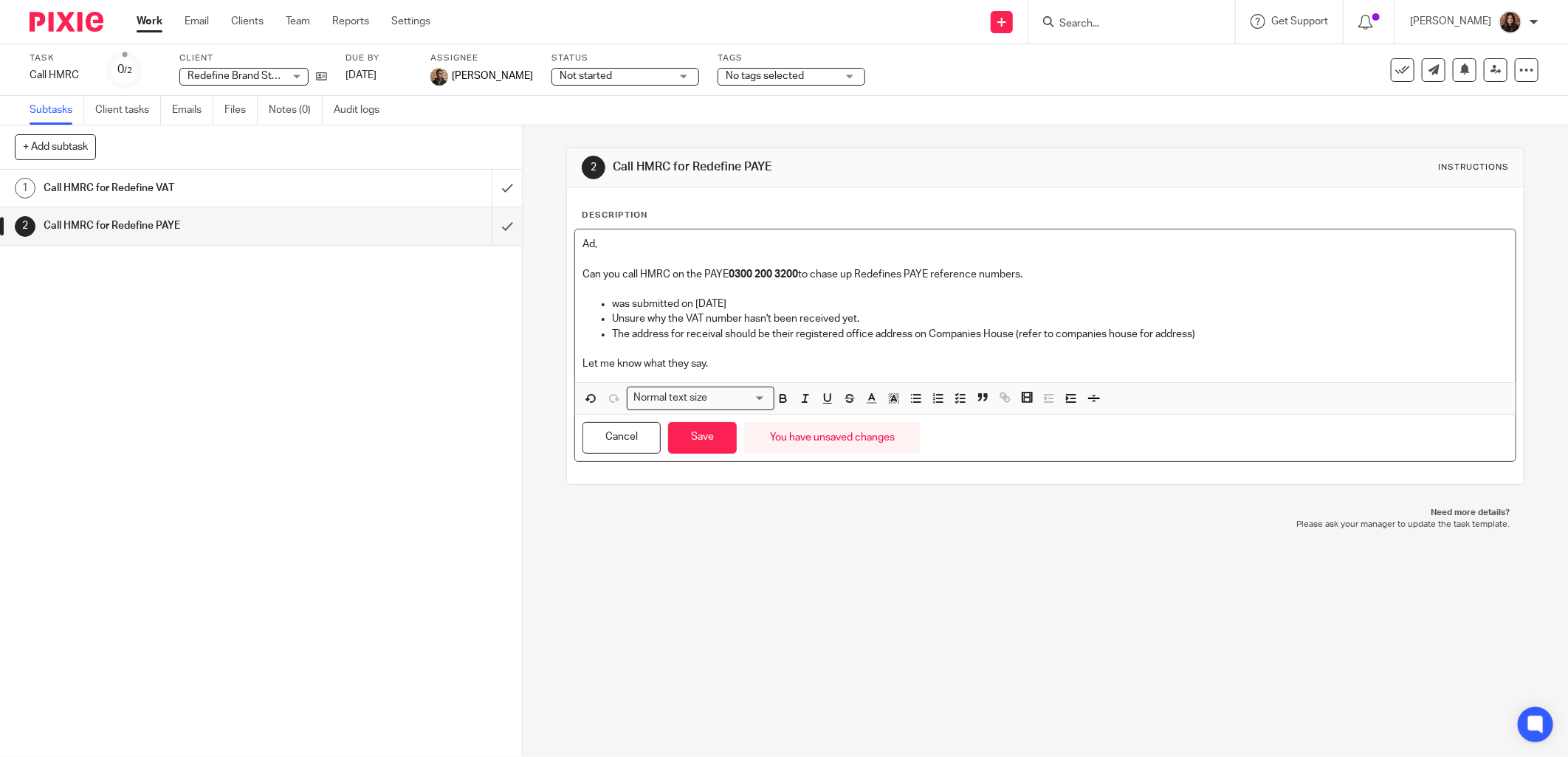
click at [761, 303] on p "was submitted on 23/06/2025" at bounding box center [1060, 304] width 896 height 14
click at [703, 320] on p "Unsure why the VAT number hasn't been received yet." at bounding box center [1060, 319] width 896 height 14
click at [740, 319] on p "Unsure why the PAYE number hasn't been received yet." at bounding box center [1060, 319] width 896 height 14
drag, startPoint x: 743, startPoint y: 319, endPoint x: 756, endPoint y: 323, distance: 13.6
click at [743, 318] on p "Unsure why the PAYE number hasn't been received yet." at bounding box center [1060, 319] width 896 height 14
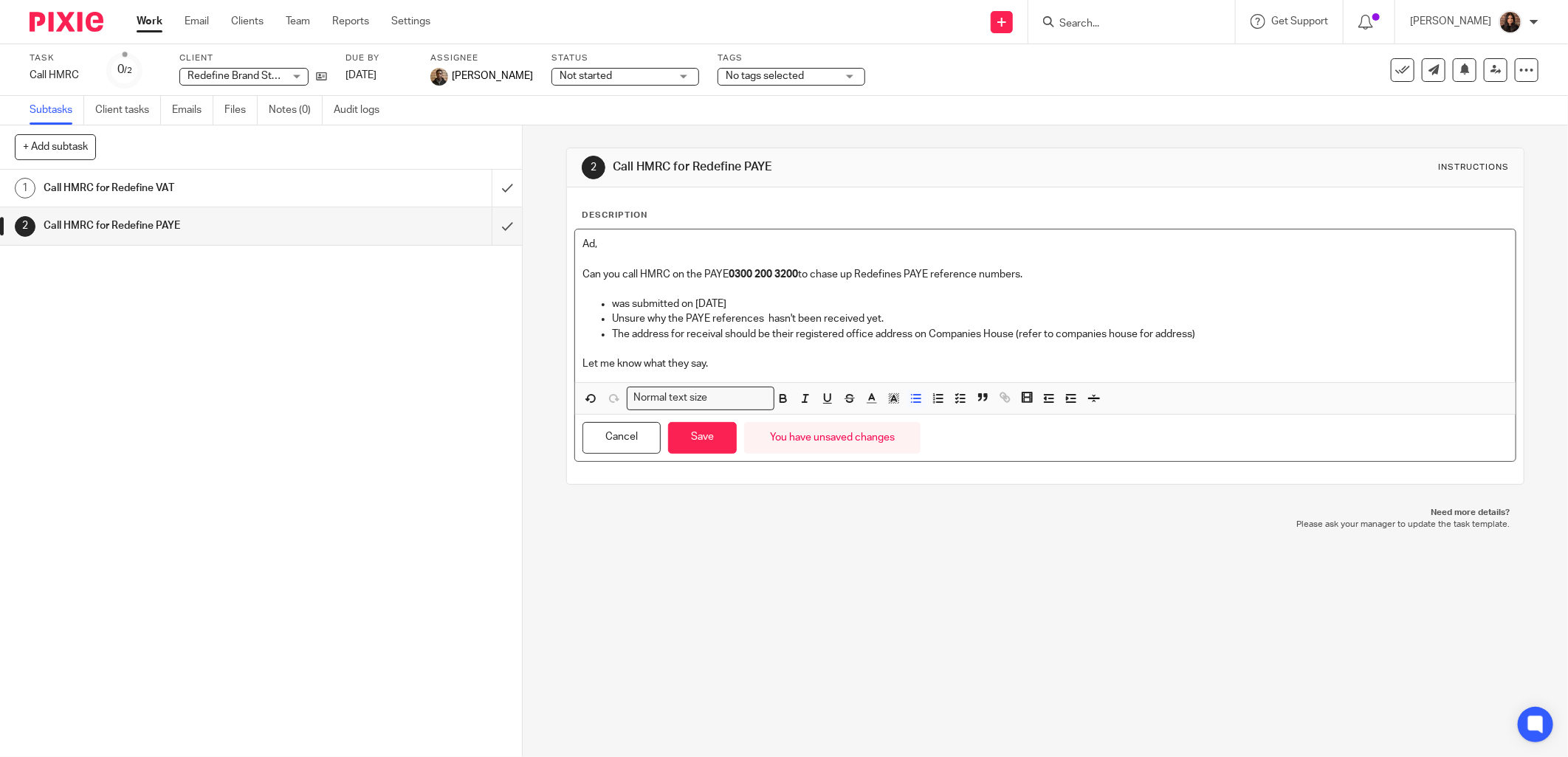
click at [787, 319] on p "Unsure why the PAYE references hasn't been received yet." at bounding box center [1060, 319] width 896 height 14
click at [792, 319] on p "Unsure why the PAYE references hasn't been received yet." at bounding box center [1060, 319] width 896 height 14
click at [893, 315] on p "Unsure why the PAYE references haven't been received yet." at bounding box center [1060, 319] width 896 height 14
click at [756, 351] on p at bounding box center [1045, 349] width 926 height 14
click at [709, 434] on button "Save" at bounding box center [703, 438] width 69 height 32
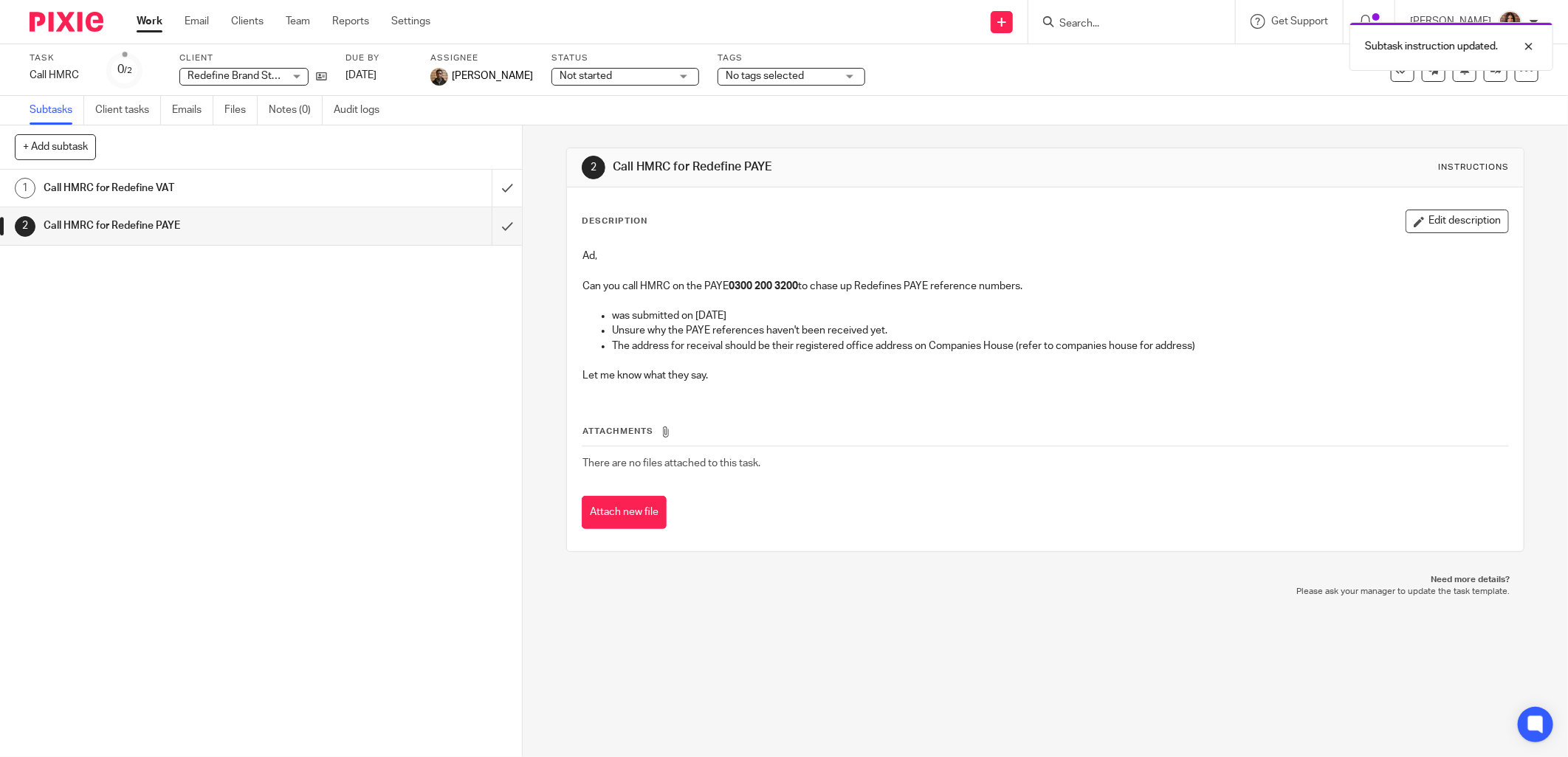
click at [407, 187] on div "Call HMRC for Redefine VAT" at bounding box center [260, 188] width 434 height 22
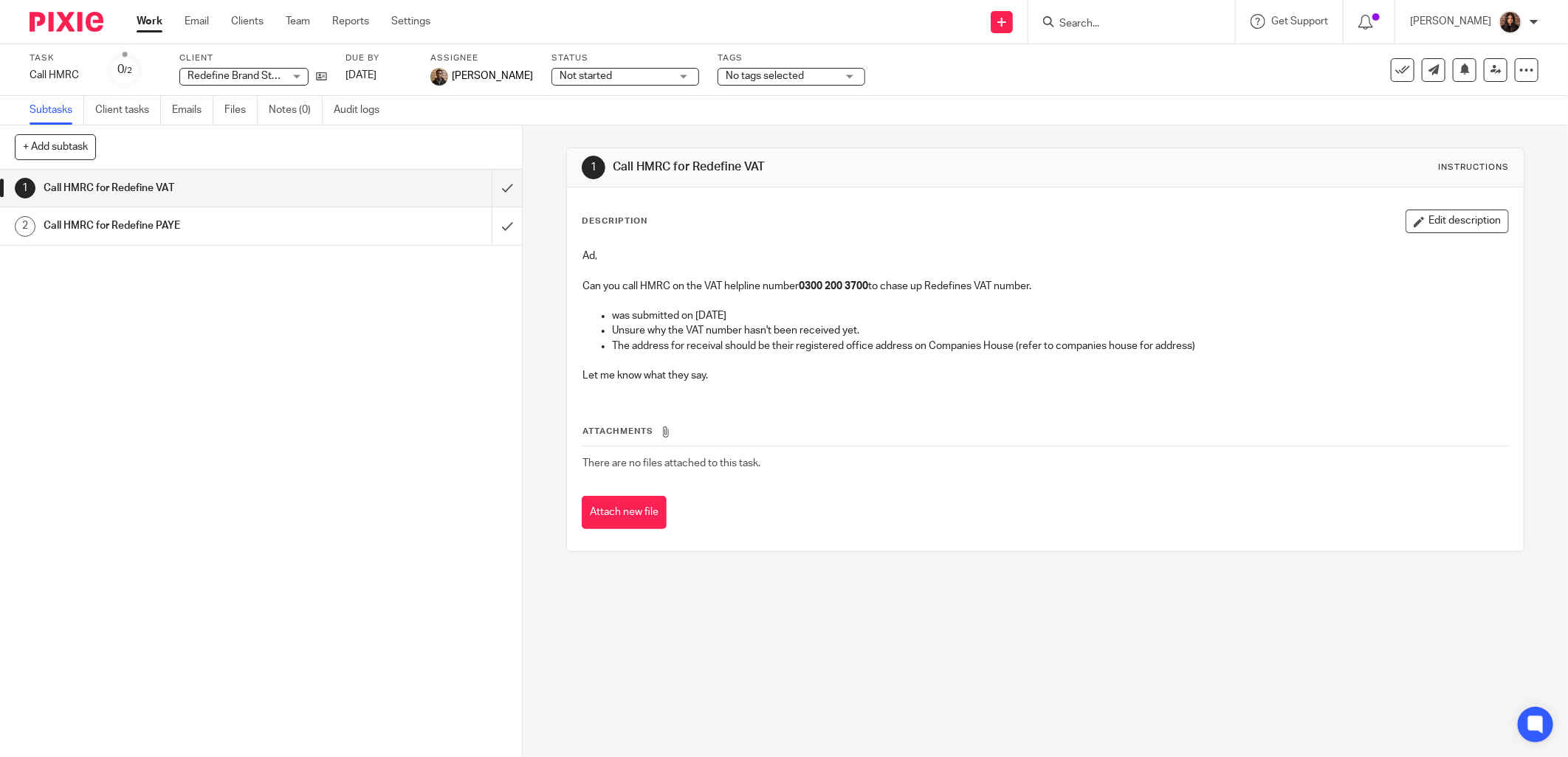
click at [426, 233] on div "Call HMRC for Redefine PAYE" at bounding box center [260, 226] width 434 height 22
click at [522, 126] on div "2 Call HMRC for Redefine PAYE Instructions Description Edit description Ad, Can…" at bounding box center [1045, 441] width 1046 height 632
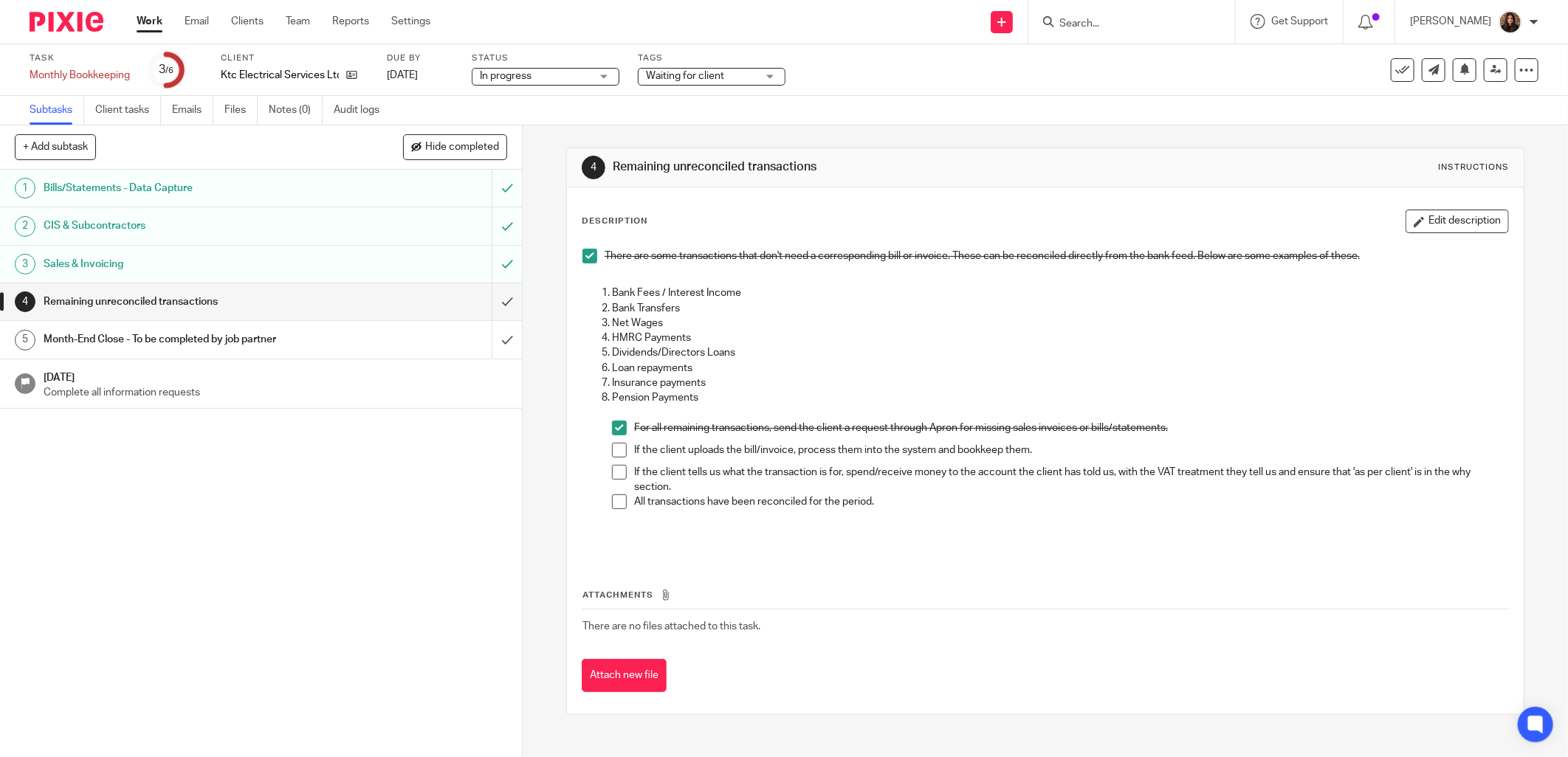
drag, startPoint x: 617, startPoint y: 450, endPoint x: 620, endPoint y: 460, distance: 10.4
click at [617, 450] on span at bounding box center [619, 450] width 14 height 14
click at [613, 474] on span at bounding box center [619, 472] width 14 height 14
click at [615, 505] on span at bounding box center [619, 501] width 14 height 14
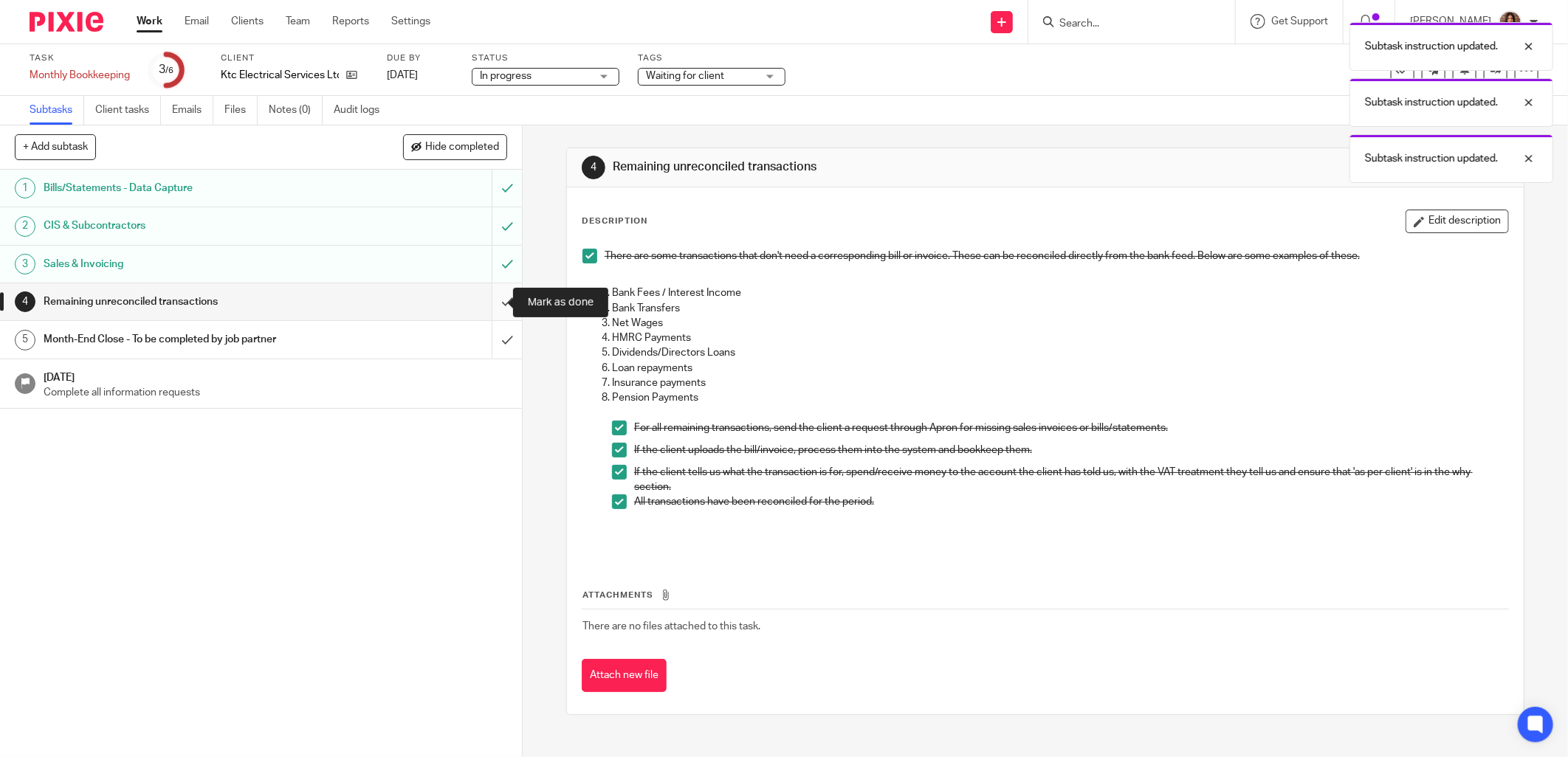
click at [497, 301] on input "submit" at bounding box center [260, 302] width 522 height 37
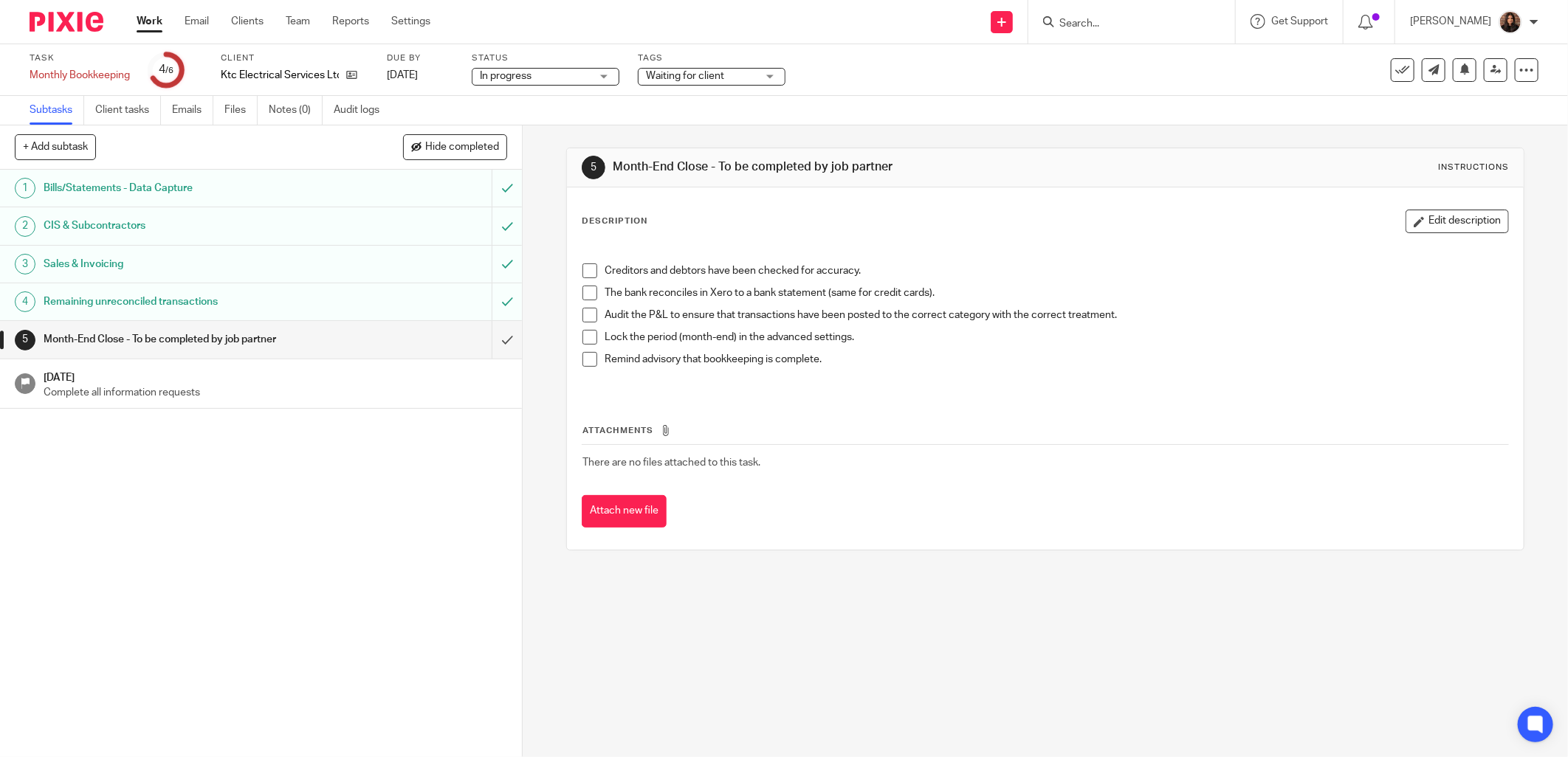
click at [586, 291] on span at bounding box center [589, 293] width 14 height 14
click at [590, 342] on span at bounding box center [589, 337] width 14 height 14
click at [493, 337] on input "submit" at bounding box center [260, 339] width 522 height 37
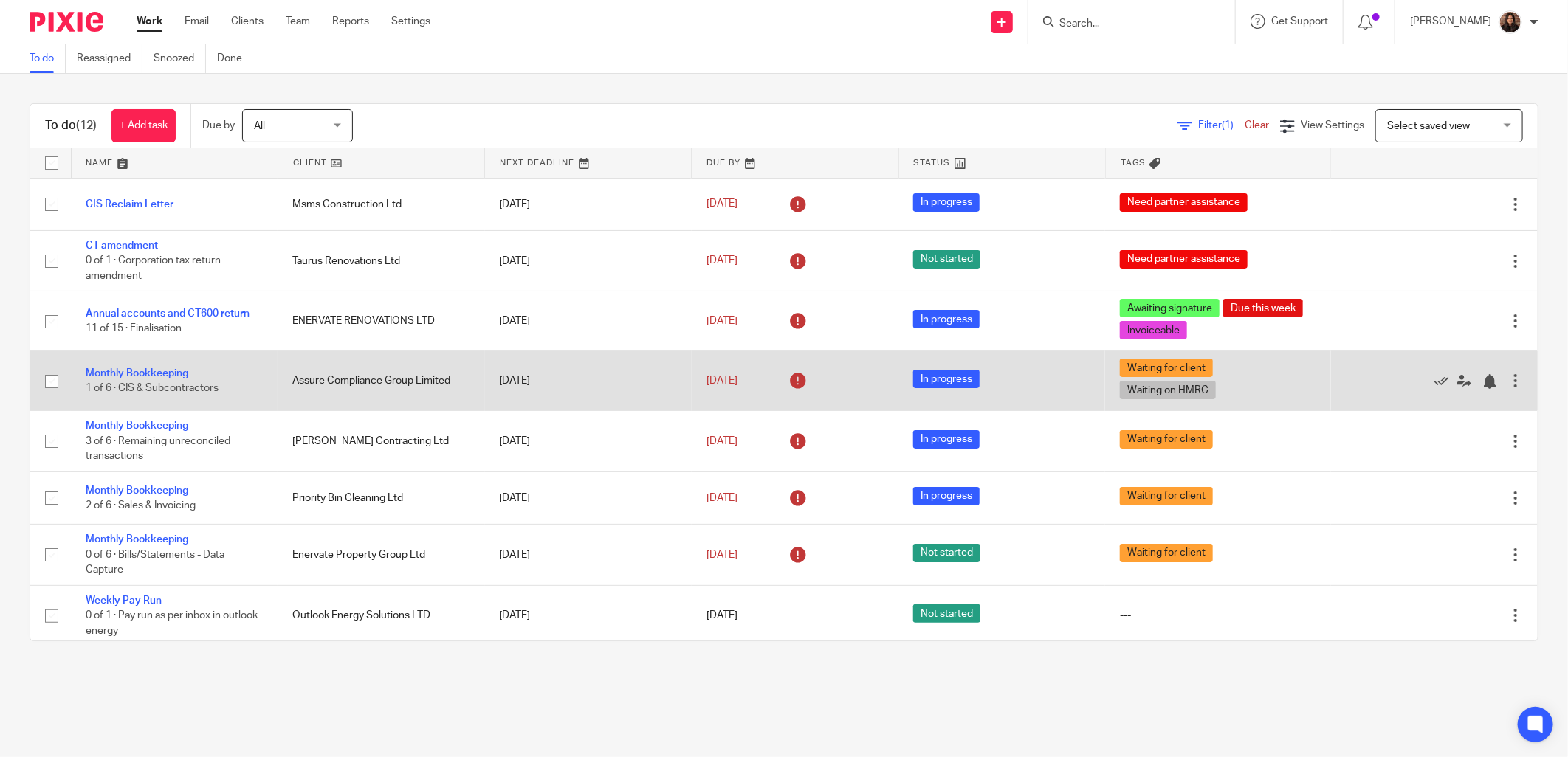
scroll to position [229, 0]
